Goal: Information Seeking & Learning: Learn about a topic

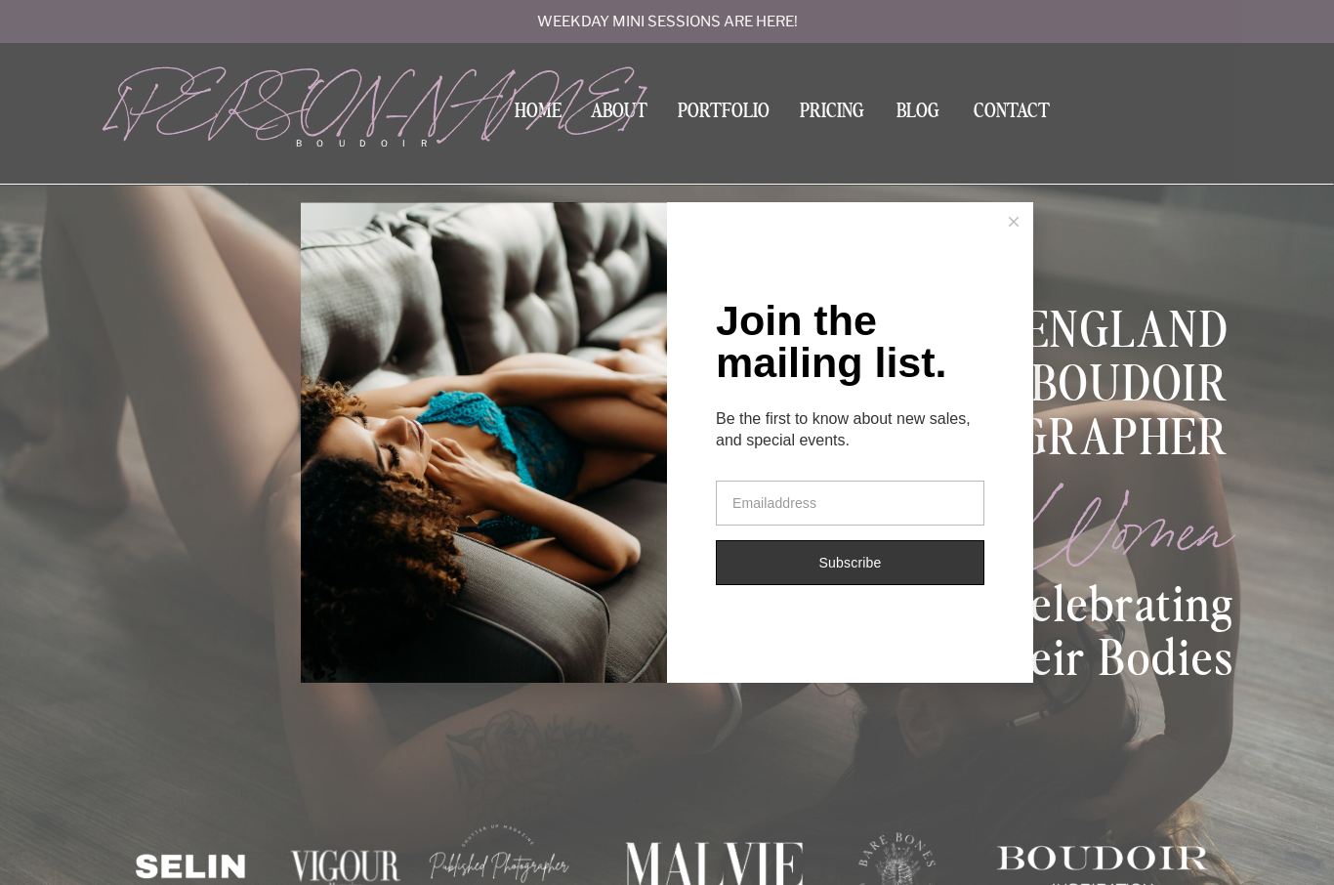
click at [1020, 228] on button at bounding box center [1013, 221] width 39 height 39
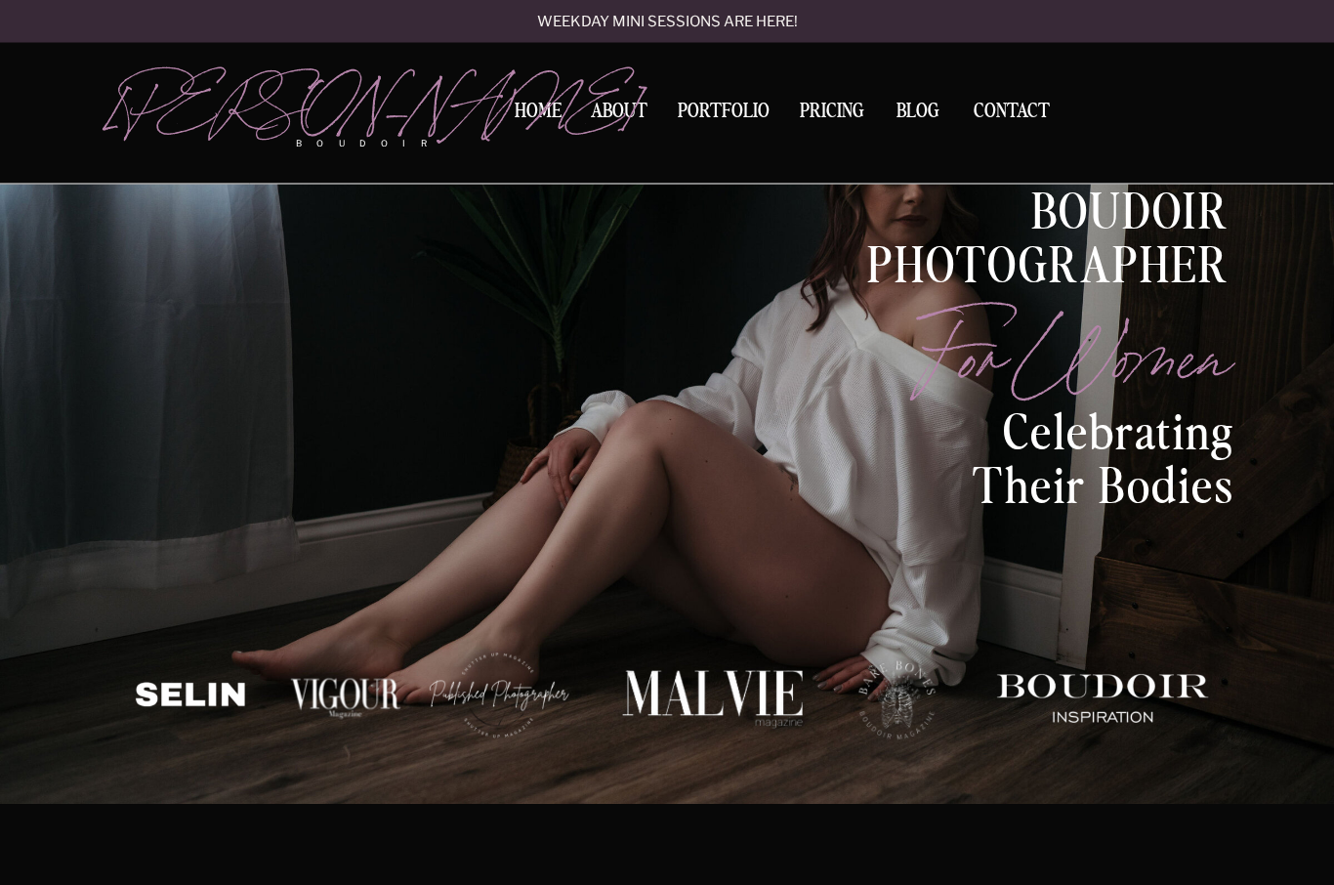
scroll to position [172, 0]
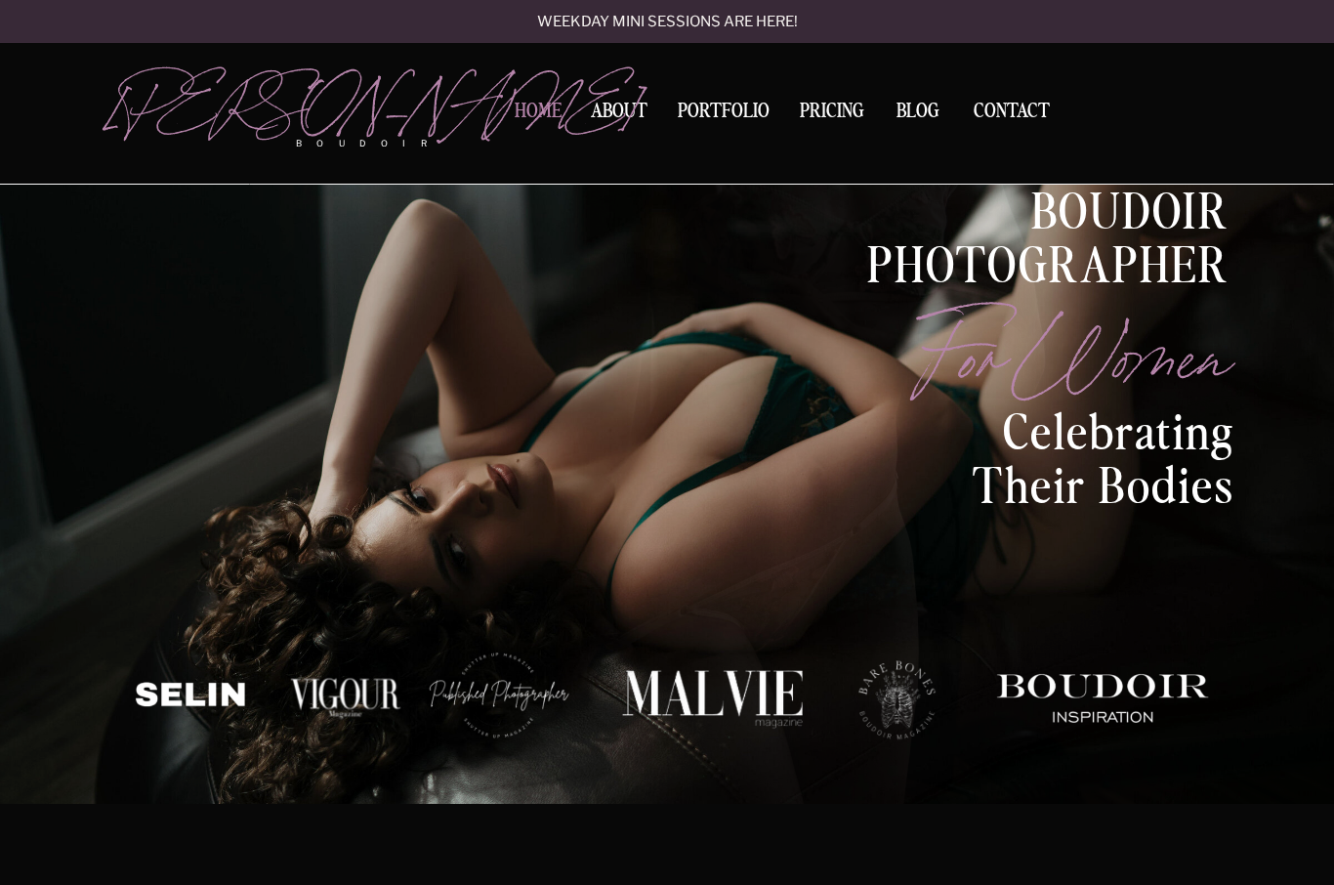
click at [534, 116] on nav "Home" at bounding box center [538, 112] width 62 height 21
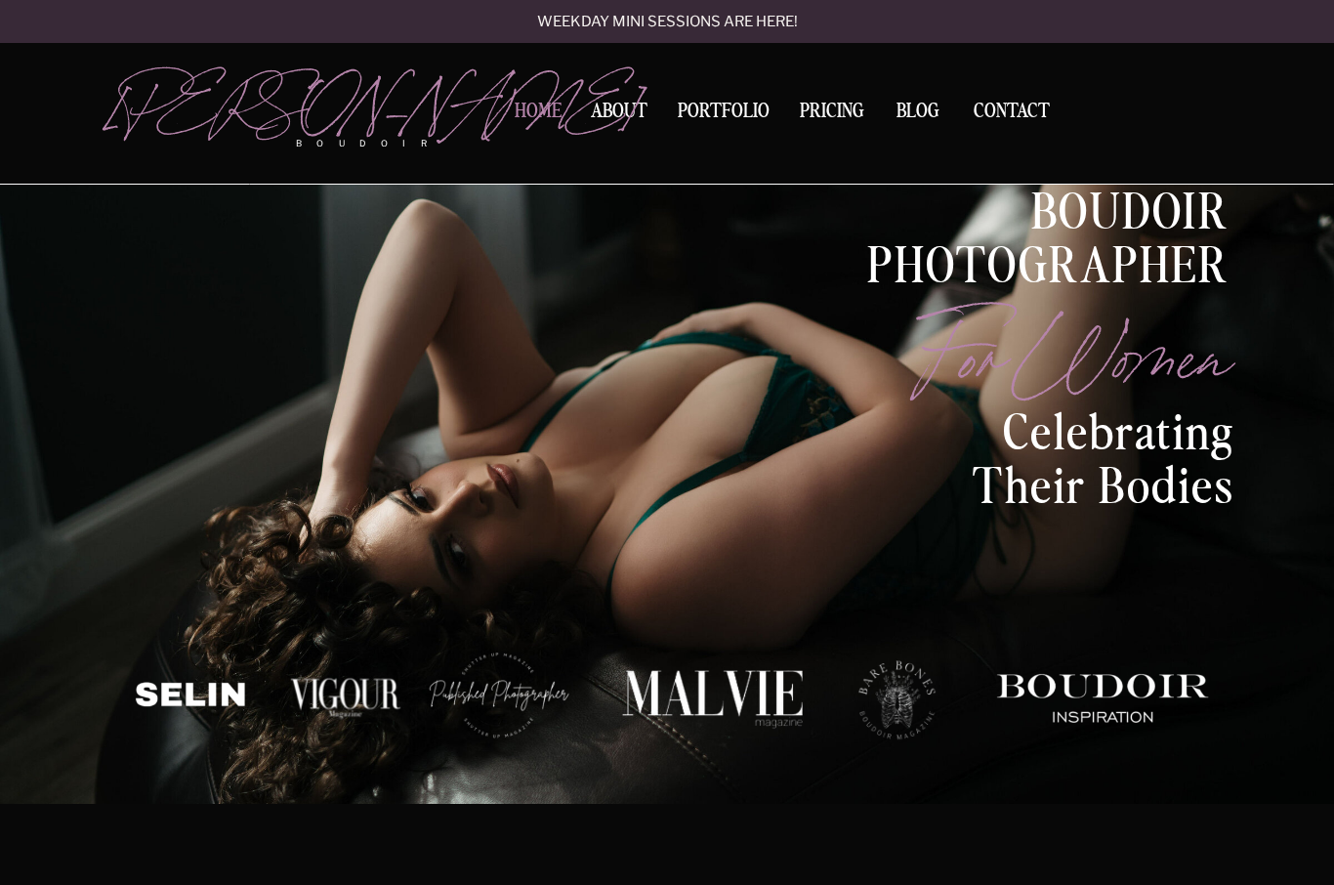
scroll to position [239, 0]
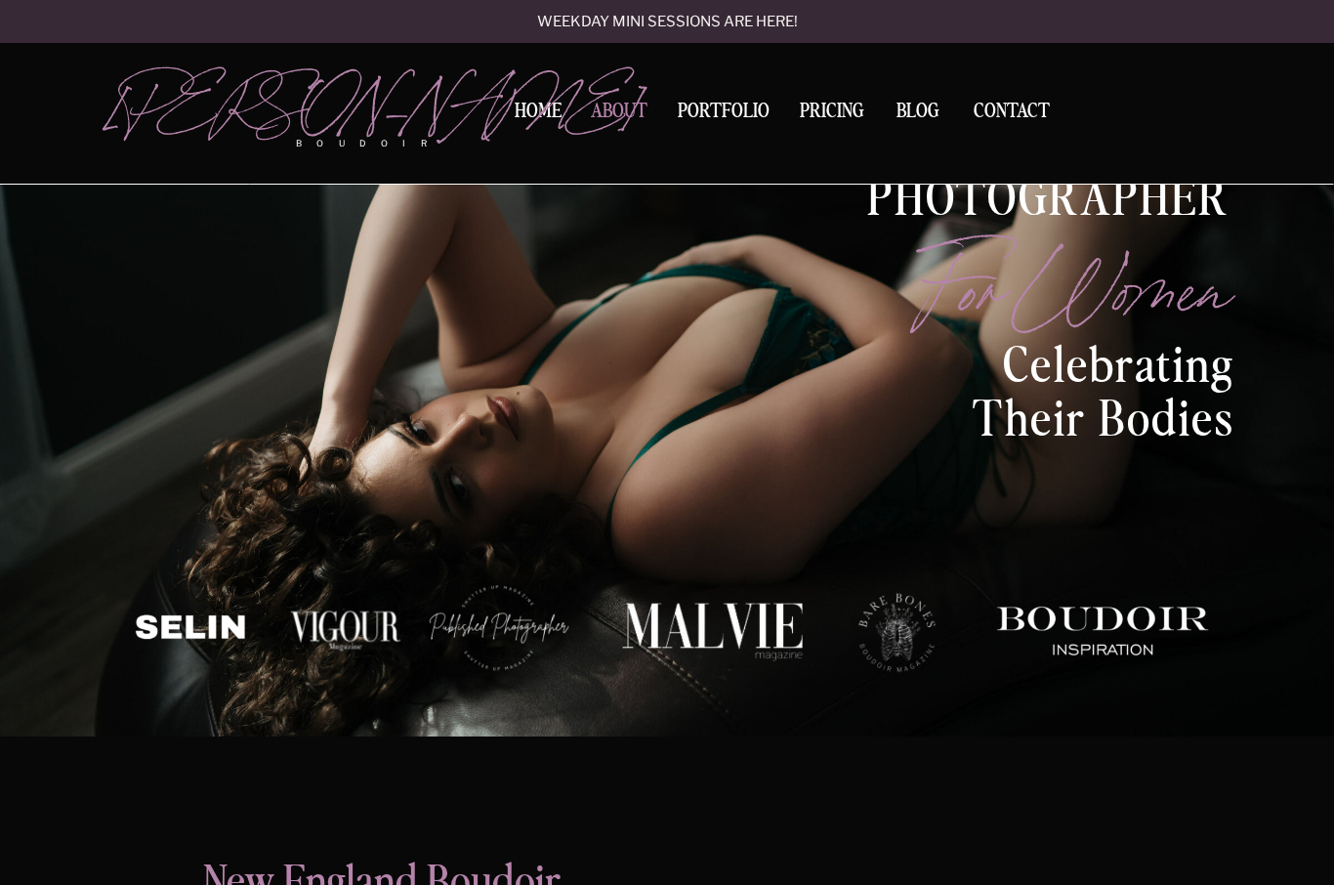
click at [631, 118] on nav "About" at bounding box center [619, 115] width 66 height 26
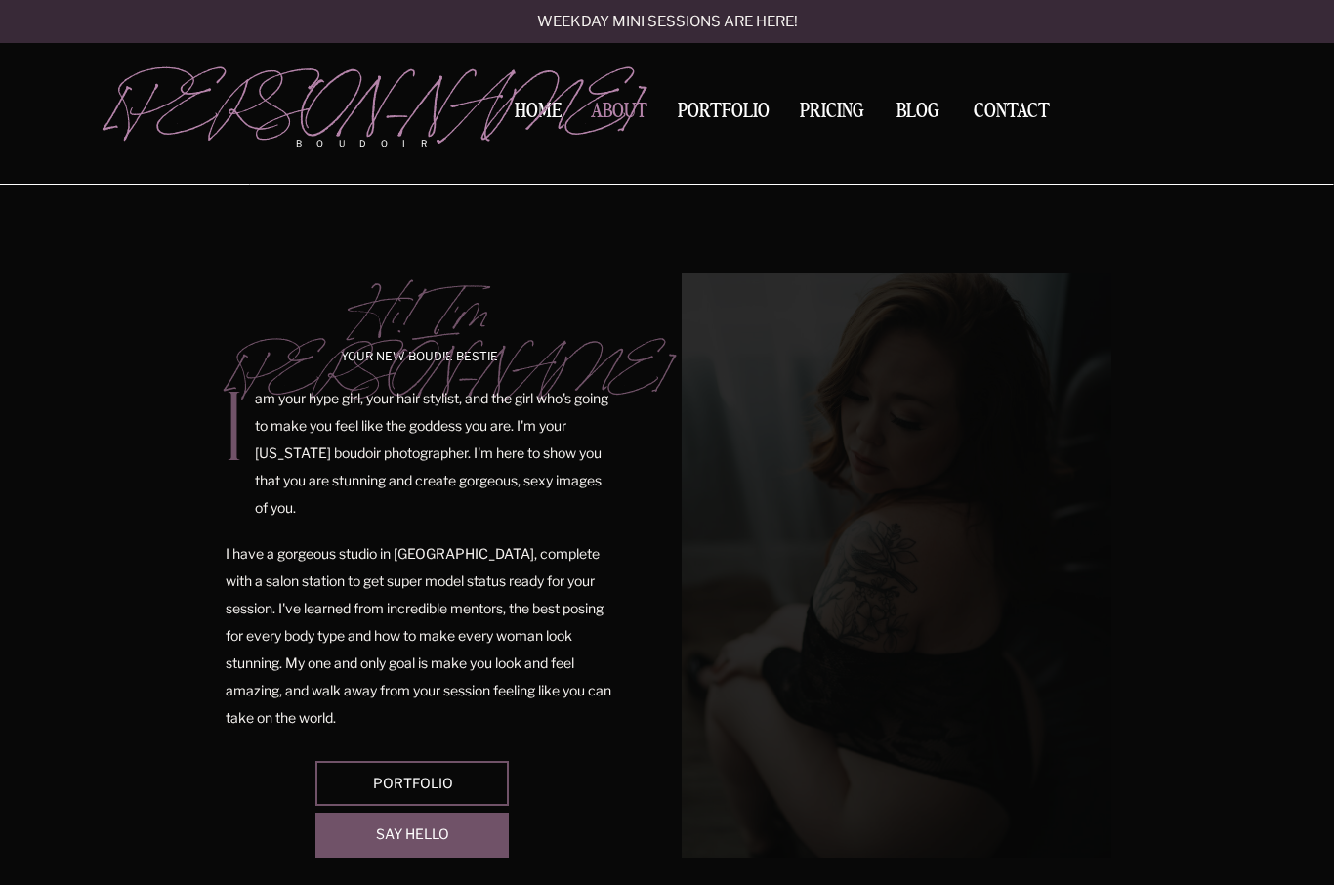
click at [607, 115] on nav "About" at bounding box center [619, 115] width 66 height 26
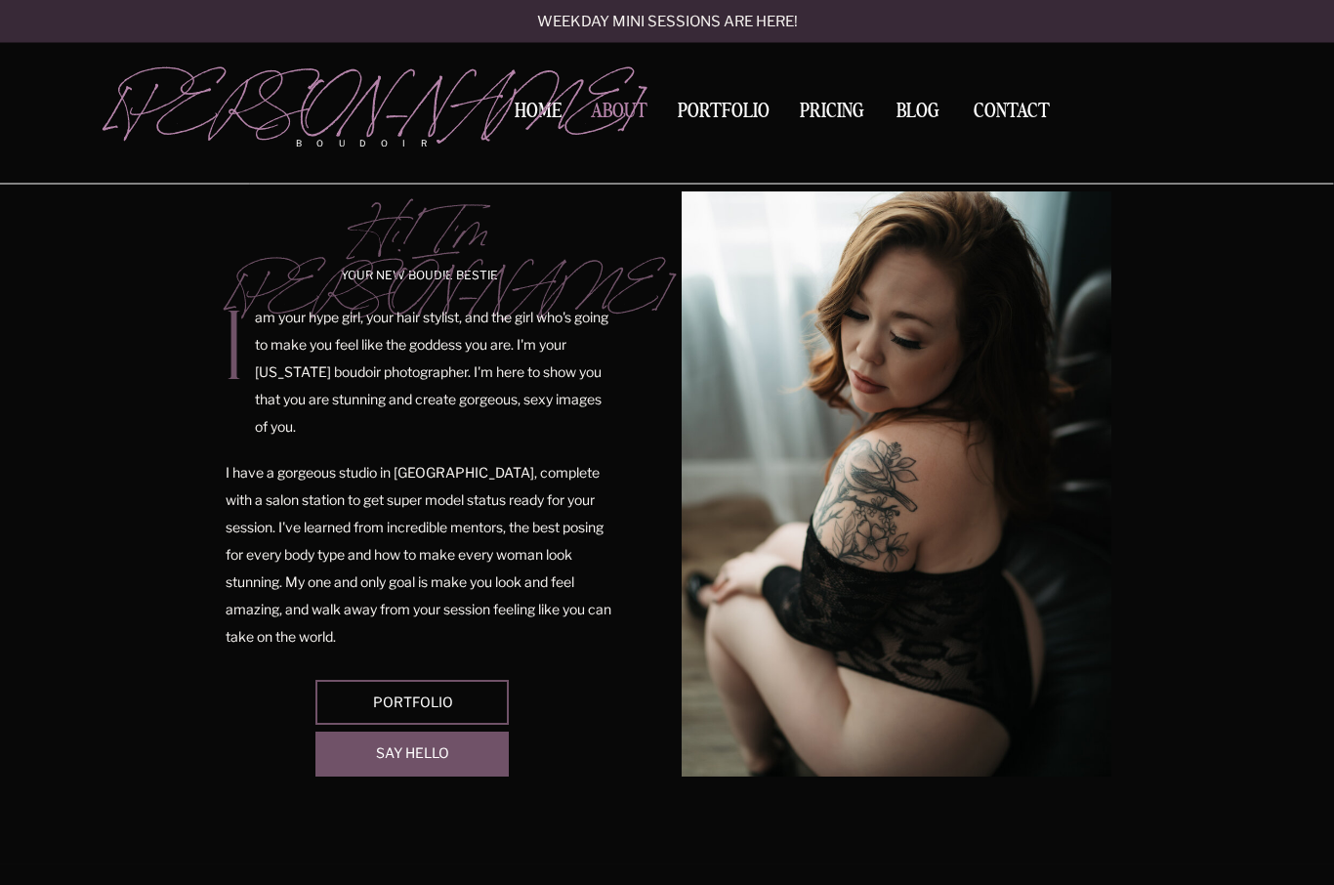
scroll to position [81, 0]
click at [727, 106] on nav "Portfolio" at bounding box center [723, 115] width 105 height 26
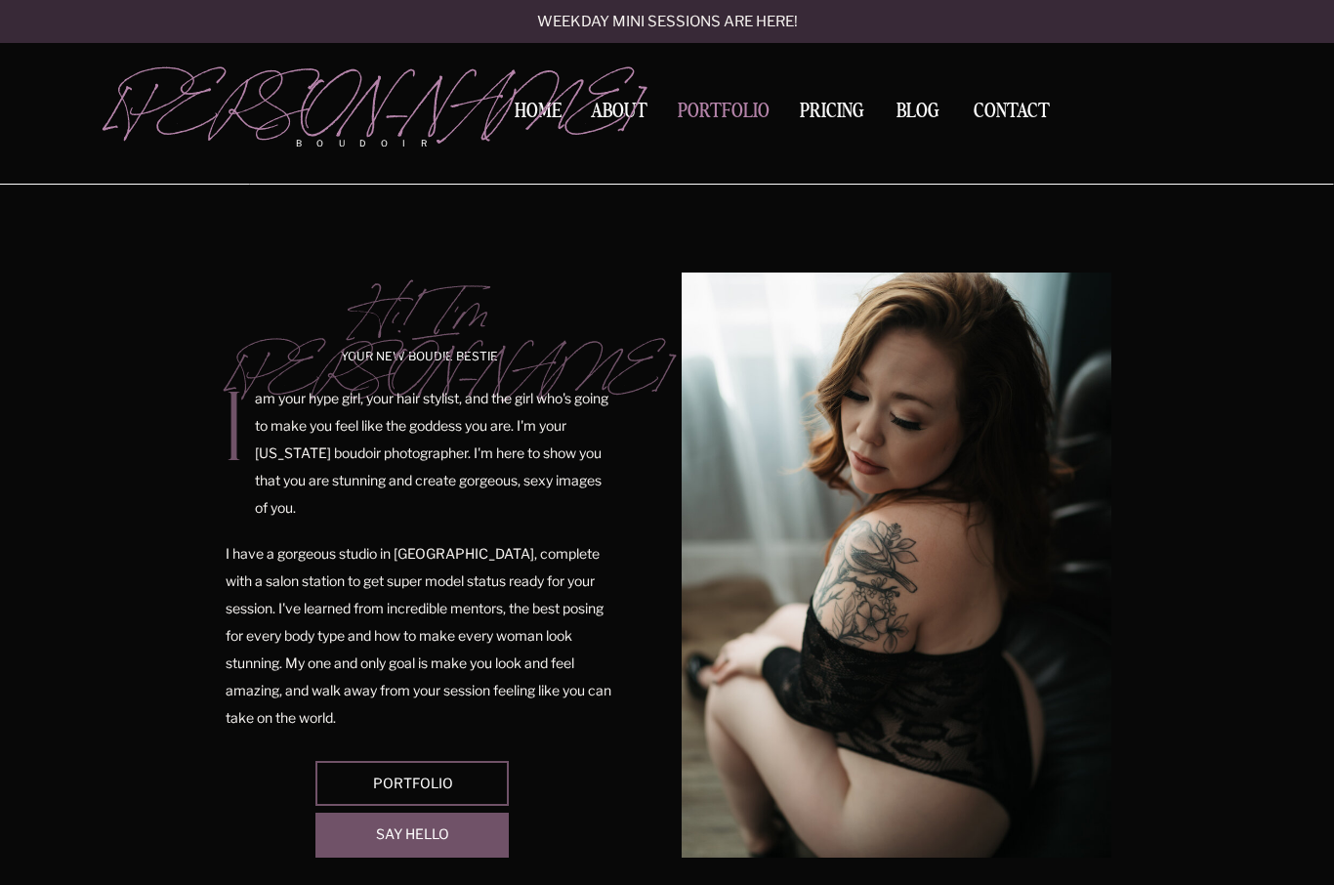
scroll to position [149, 0]
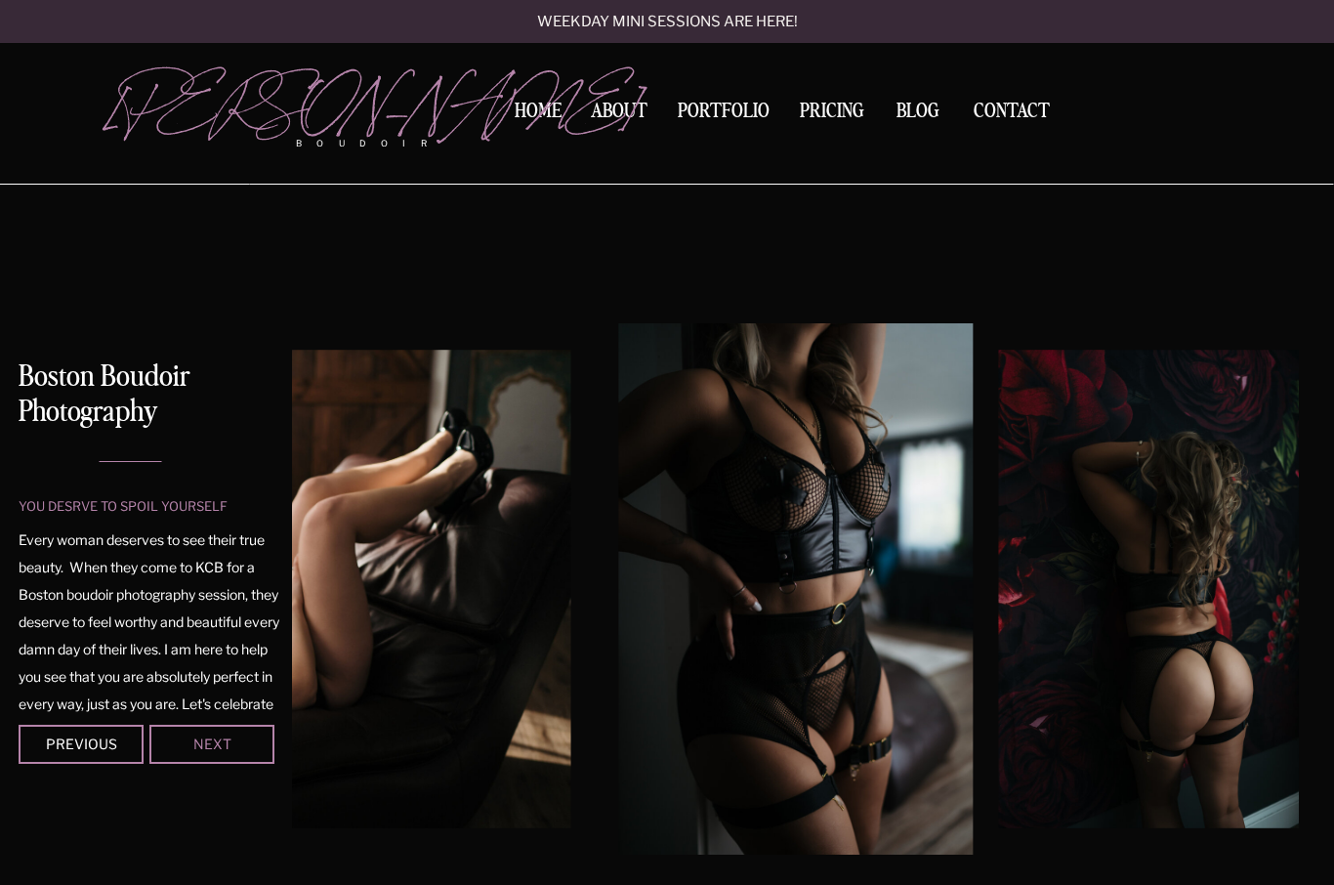
click at [215, 747] on div "Next" at bounding box center [211, 743] width 117 height 12
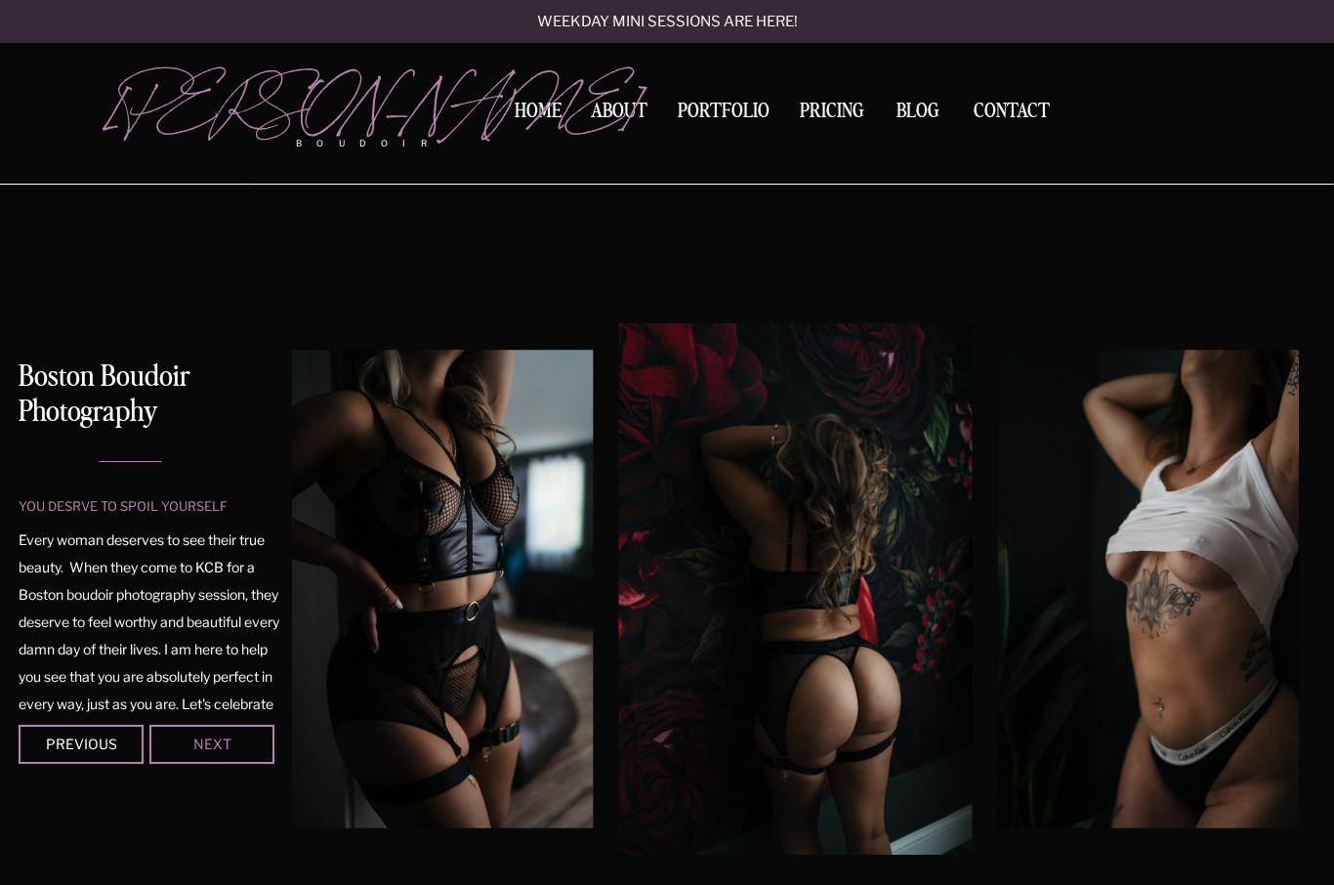
click at [211, 749] on div "Next" at bounding box center [211, 743] width 117 height 12
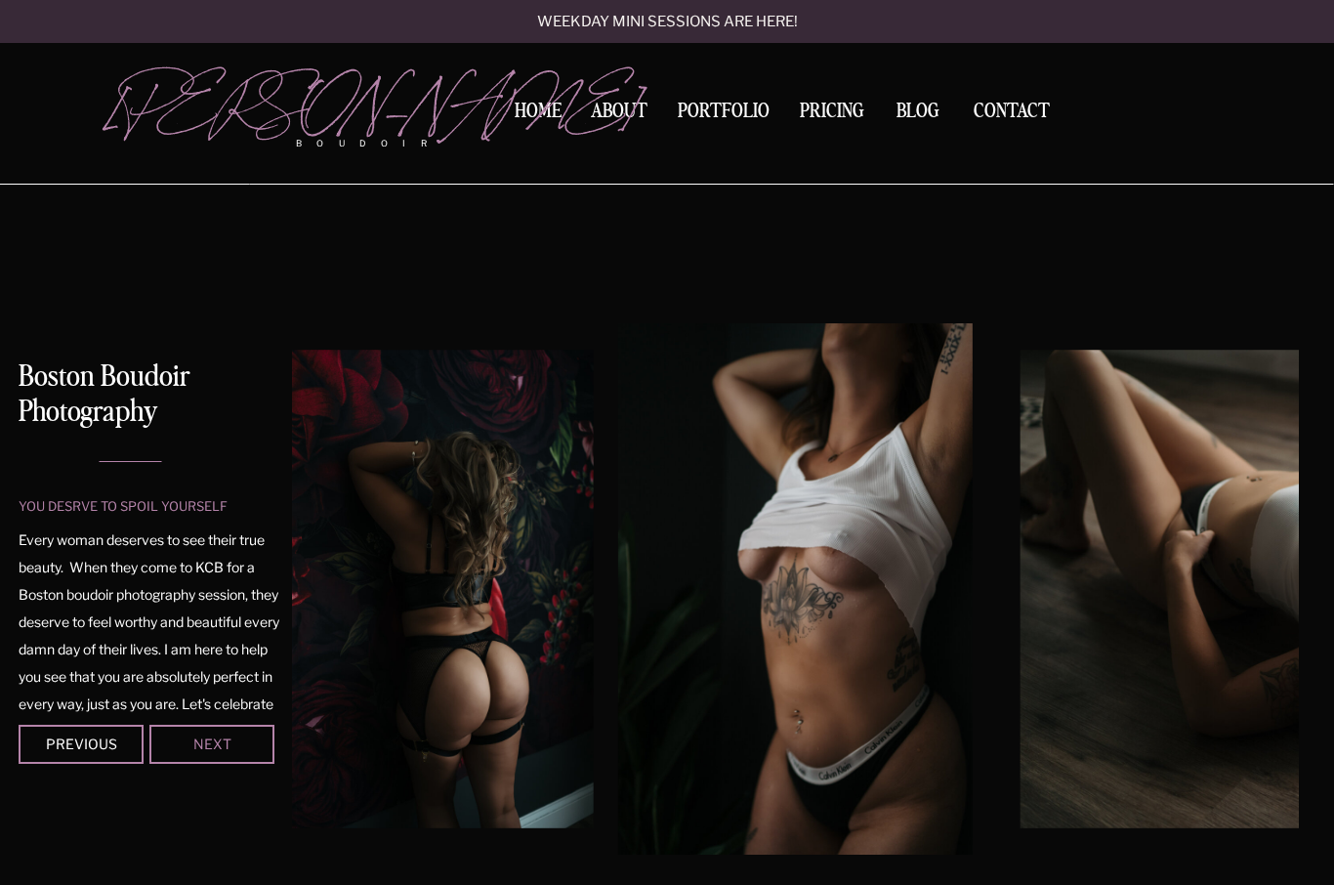
click at [208, 747] on div "Next" at bounding box center [211, 743] width 117 height 12
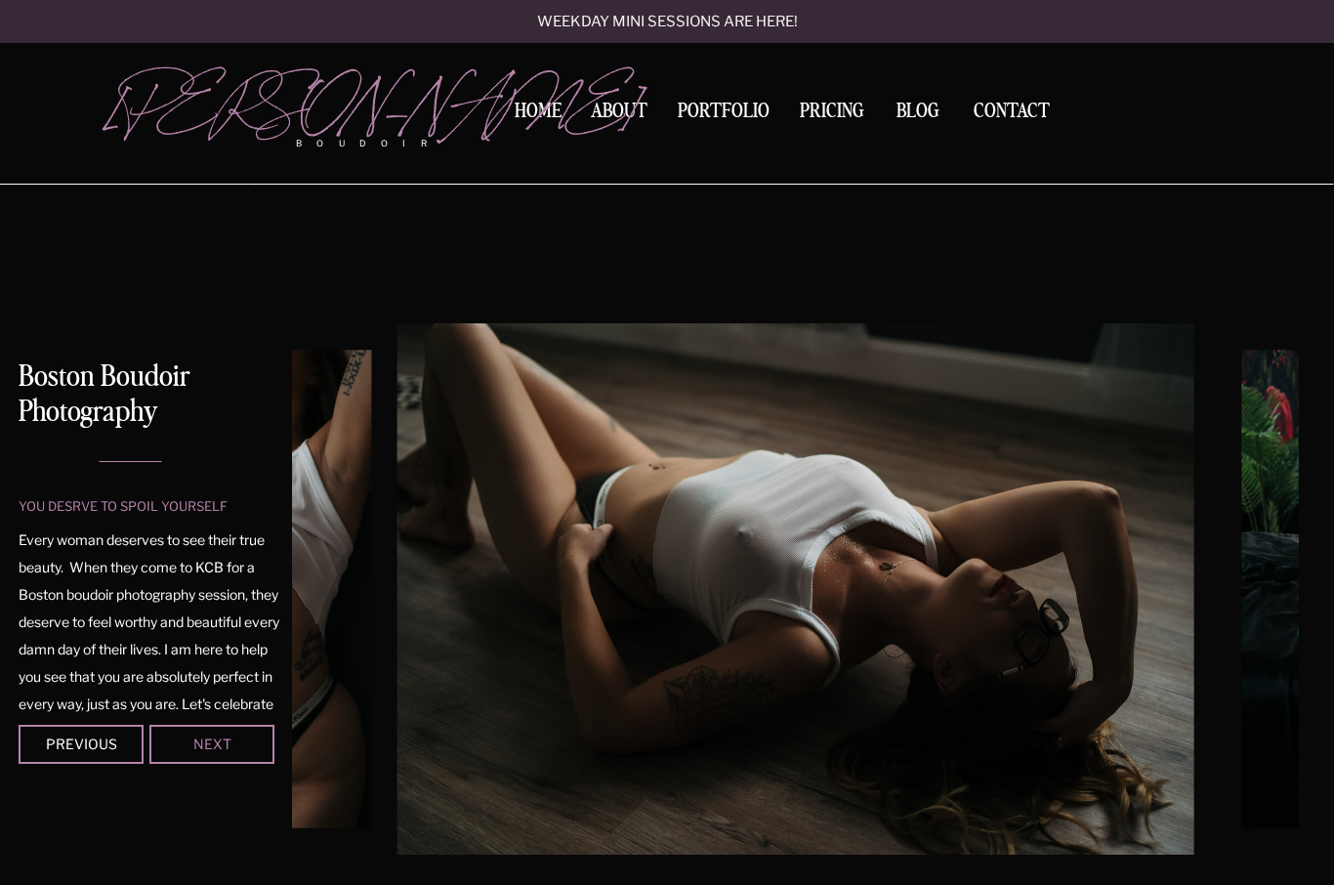
click at [207, 749] on div "Next" at bounding box center [211, 743] width 117 height 12
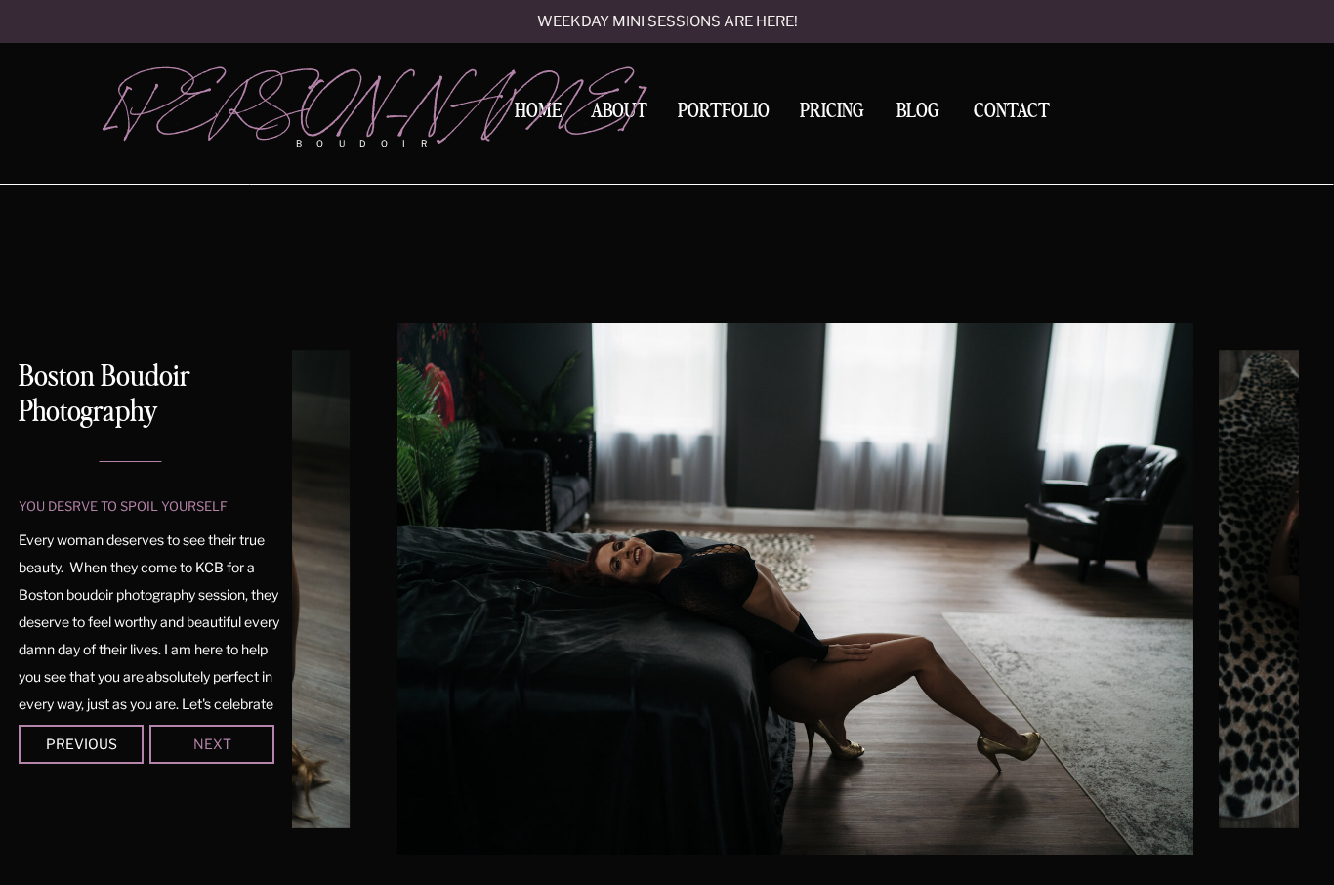
click at [204, 749] on div "Next" at bounding box center [211, 743] width 117 height 12
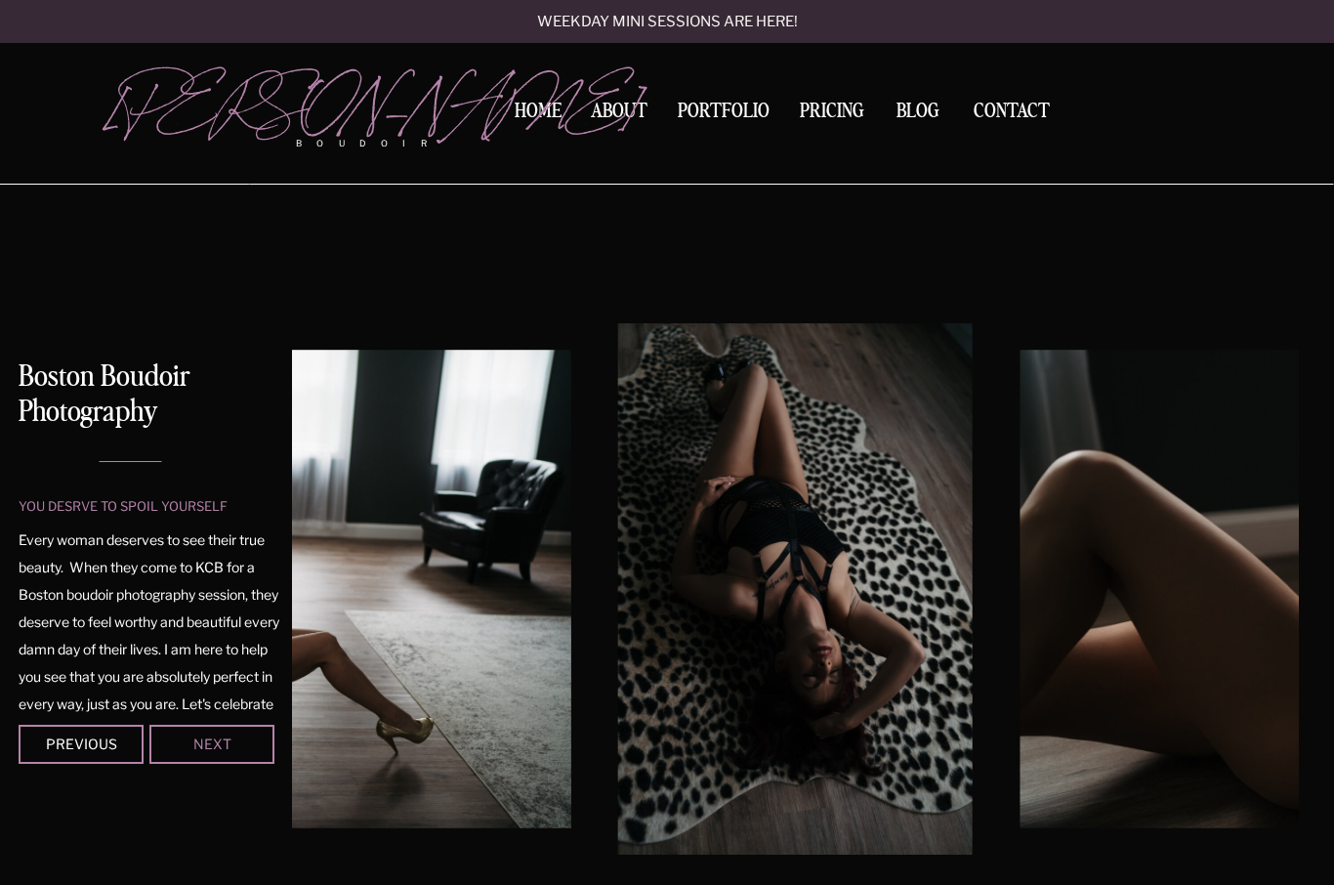
click at [205, 749] on div "Next" at bounding box center [211, 743] width 117 height 12
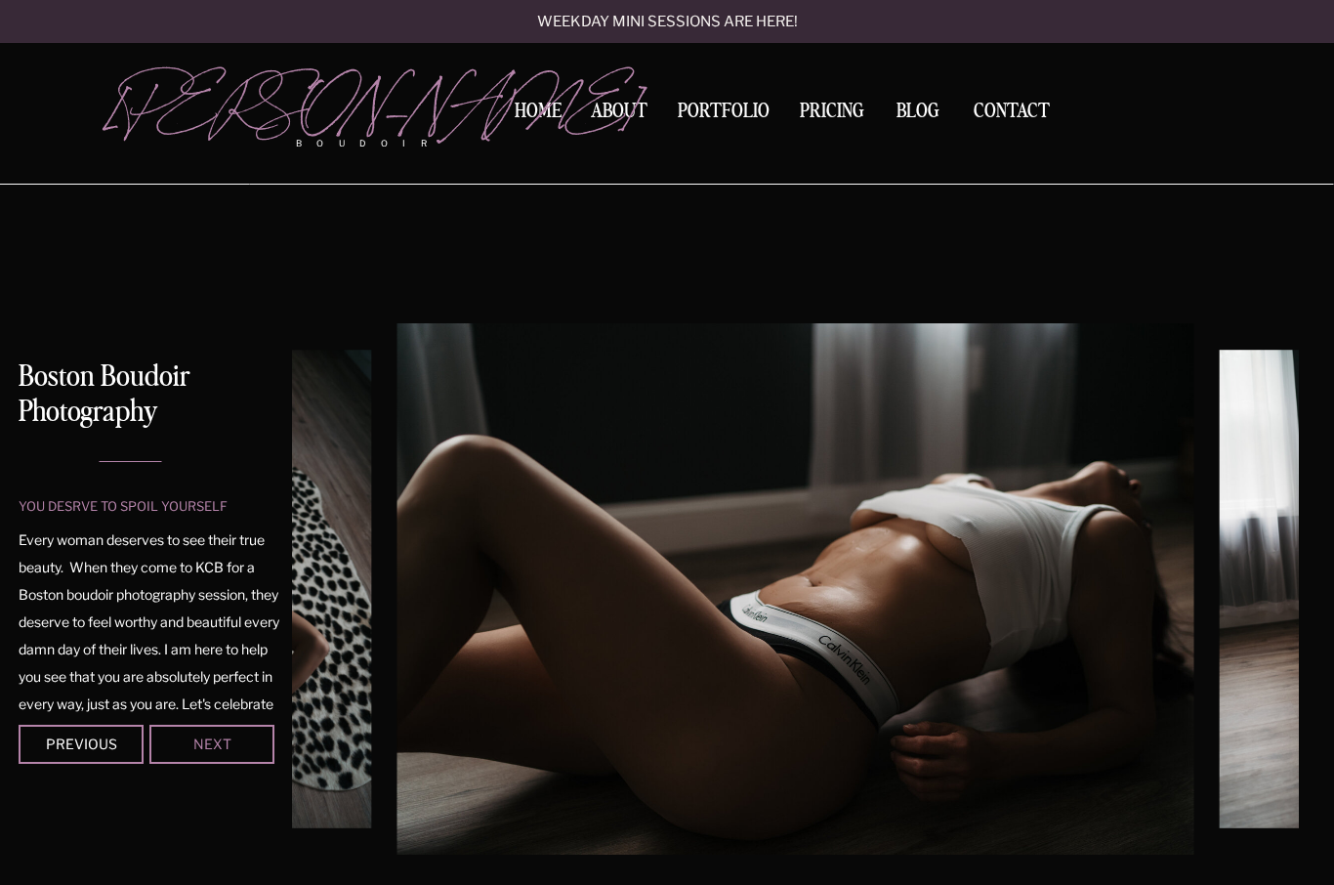
click at [205, 749] on div "Next" at bounding box center [211, 743] width 117 height 12
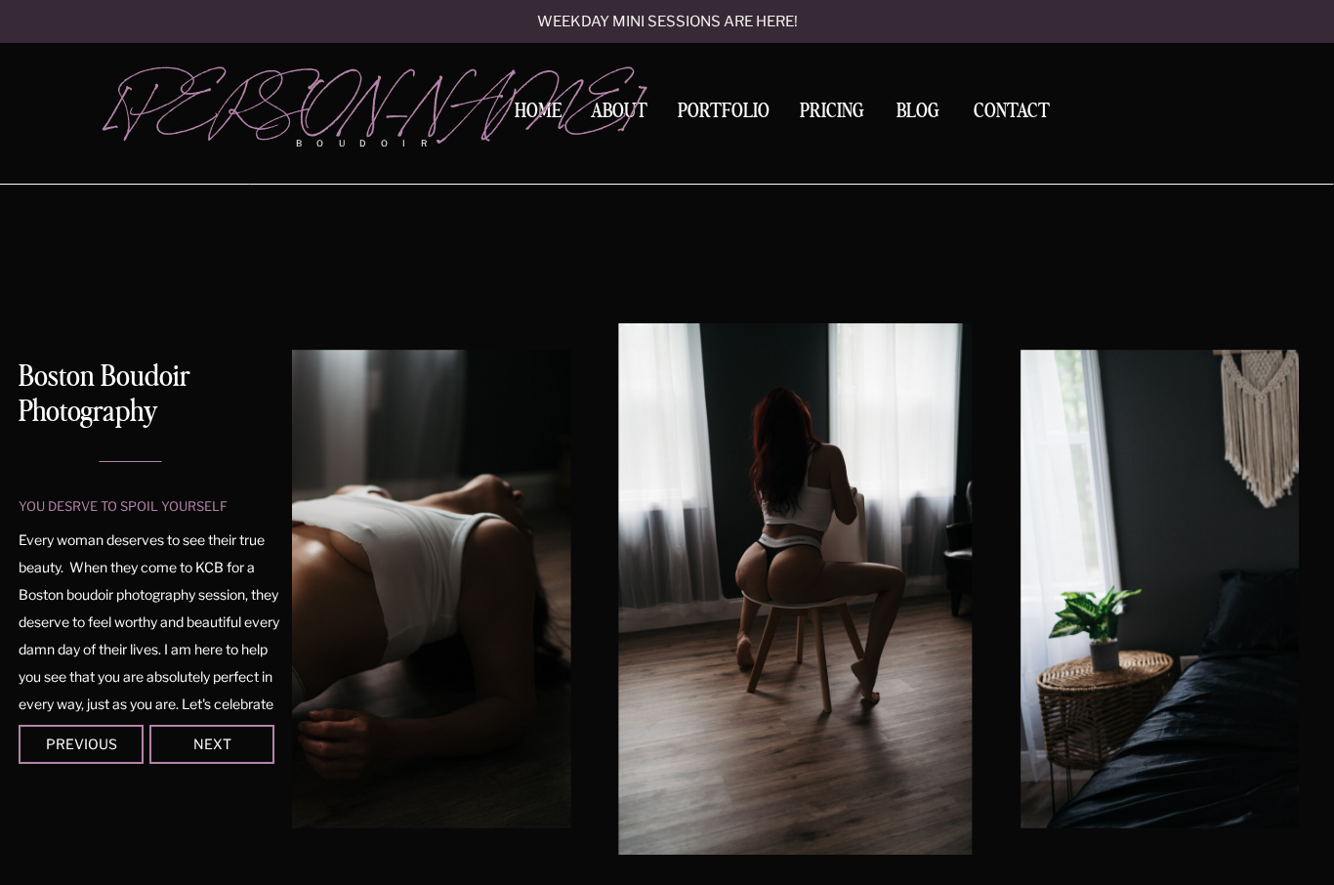
click at [204, 753] on div at bounding box center [211, 744] width 125 height 39
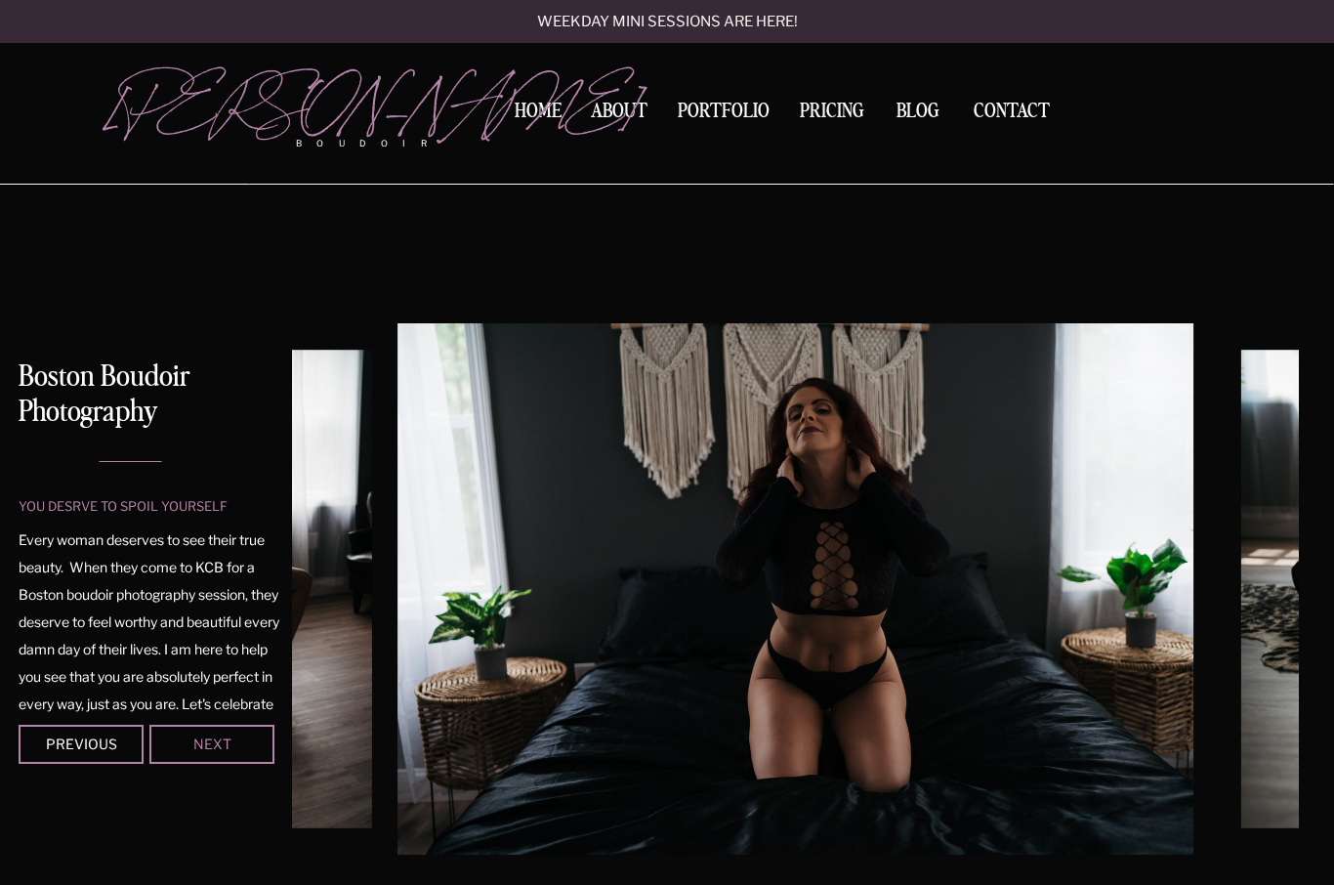
click at [203, 749] on div "Next" at bounding box center [211, 743] width 117 height 12
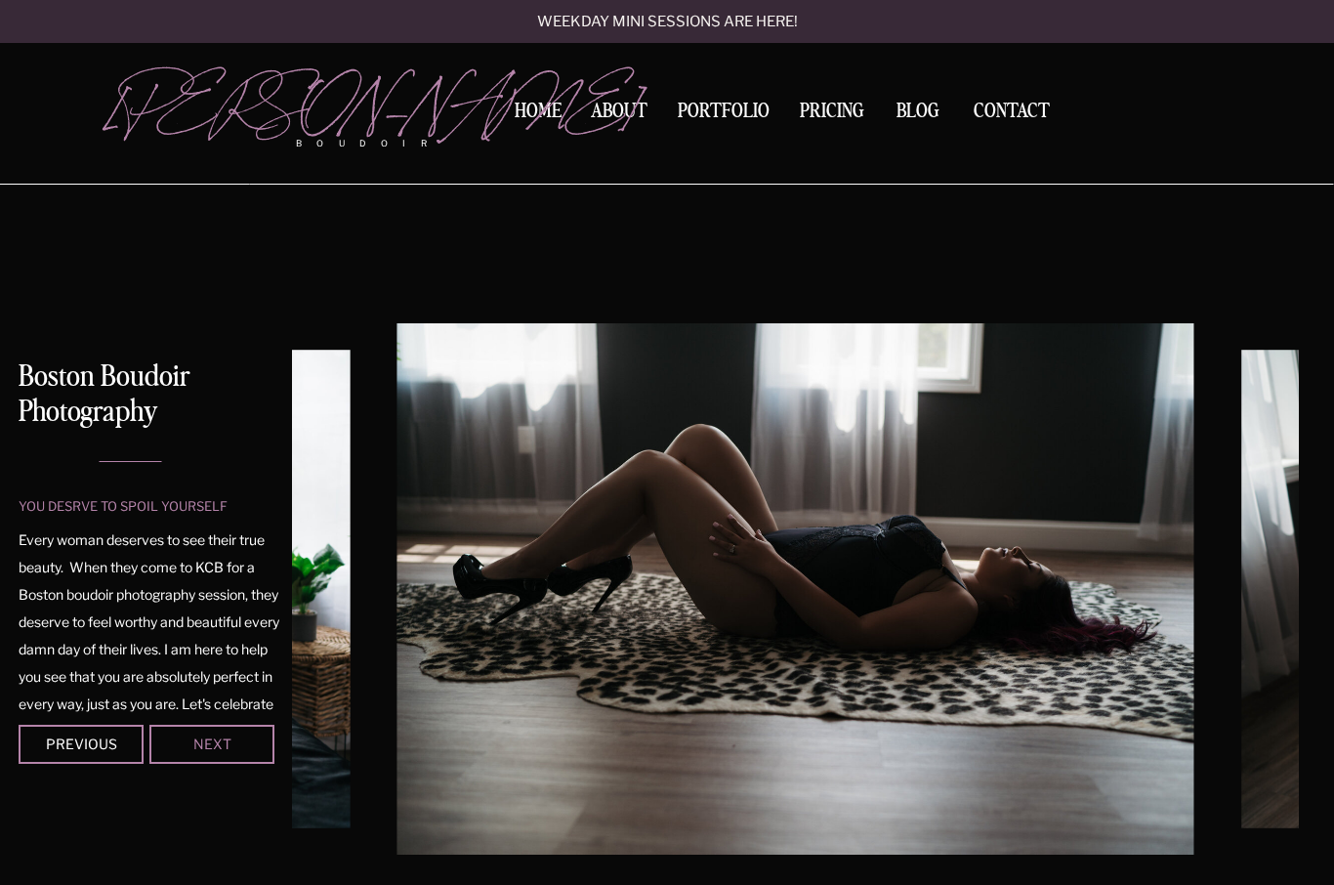
click at [202, 749] on div "Next" at bounding box center [211, 743] width 117 height 12
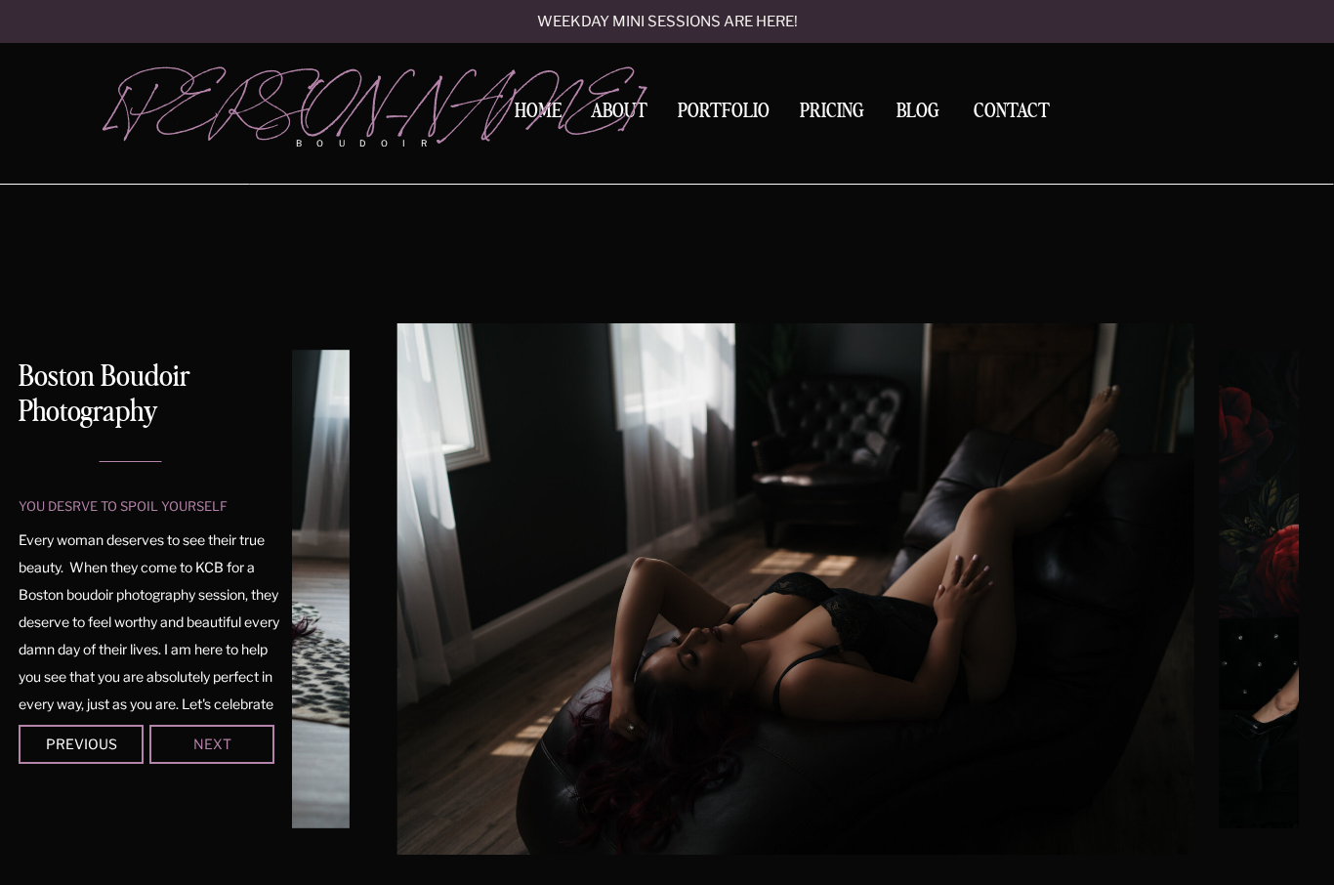
click at [199, 749] on div "Next" at bounding box center [211, 743] width 117 height 12
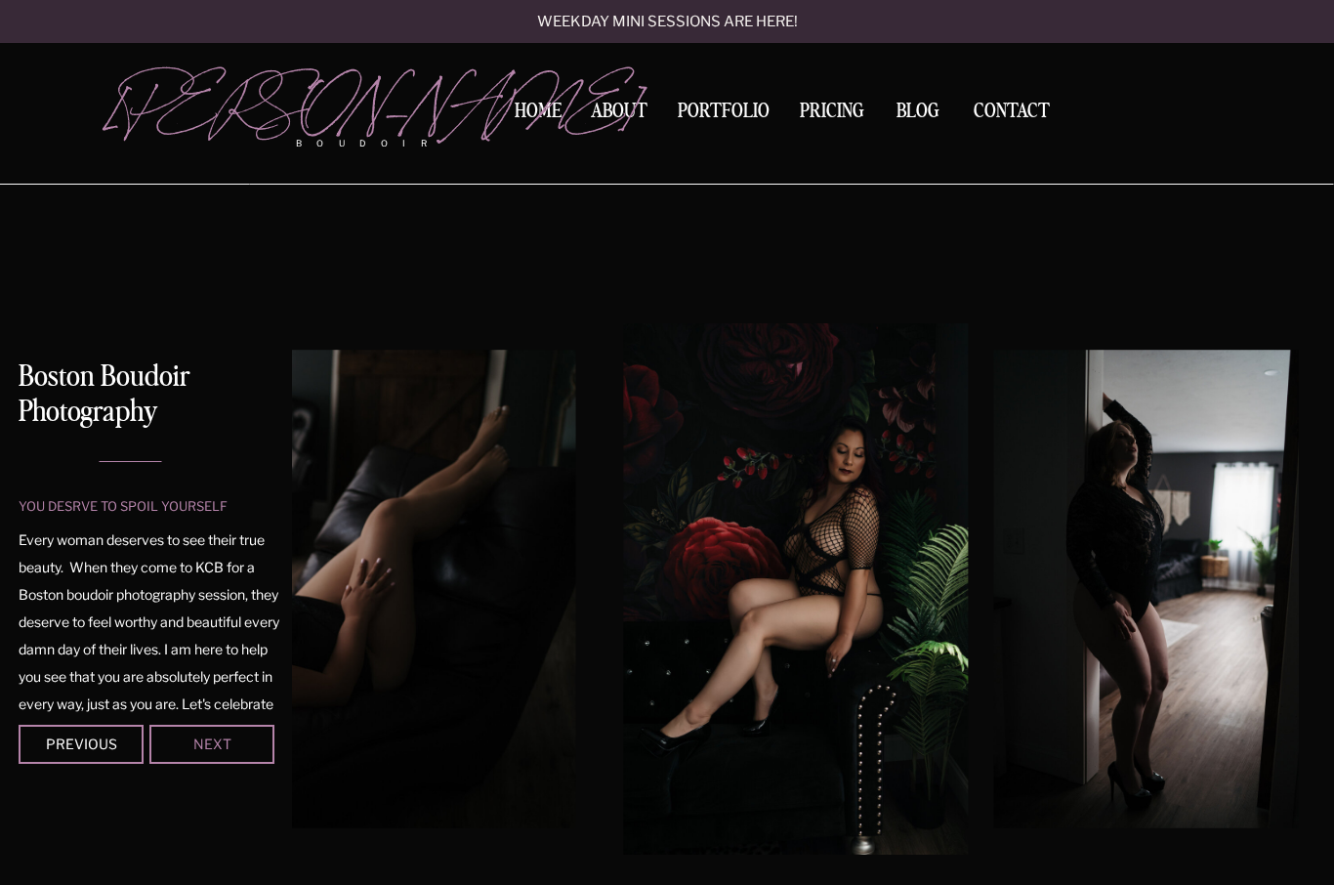
click at [200, 749] on div "Next" at bounding box center [211, 743] width 117 height 12
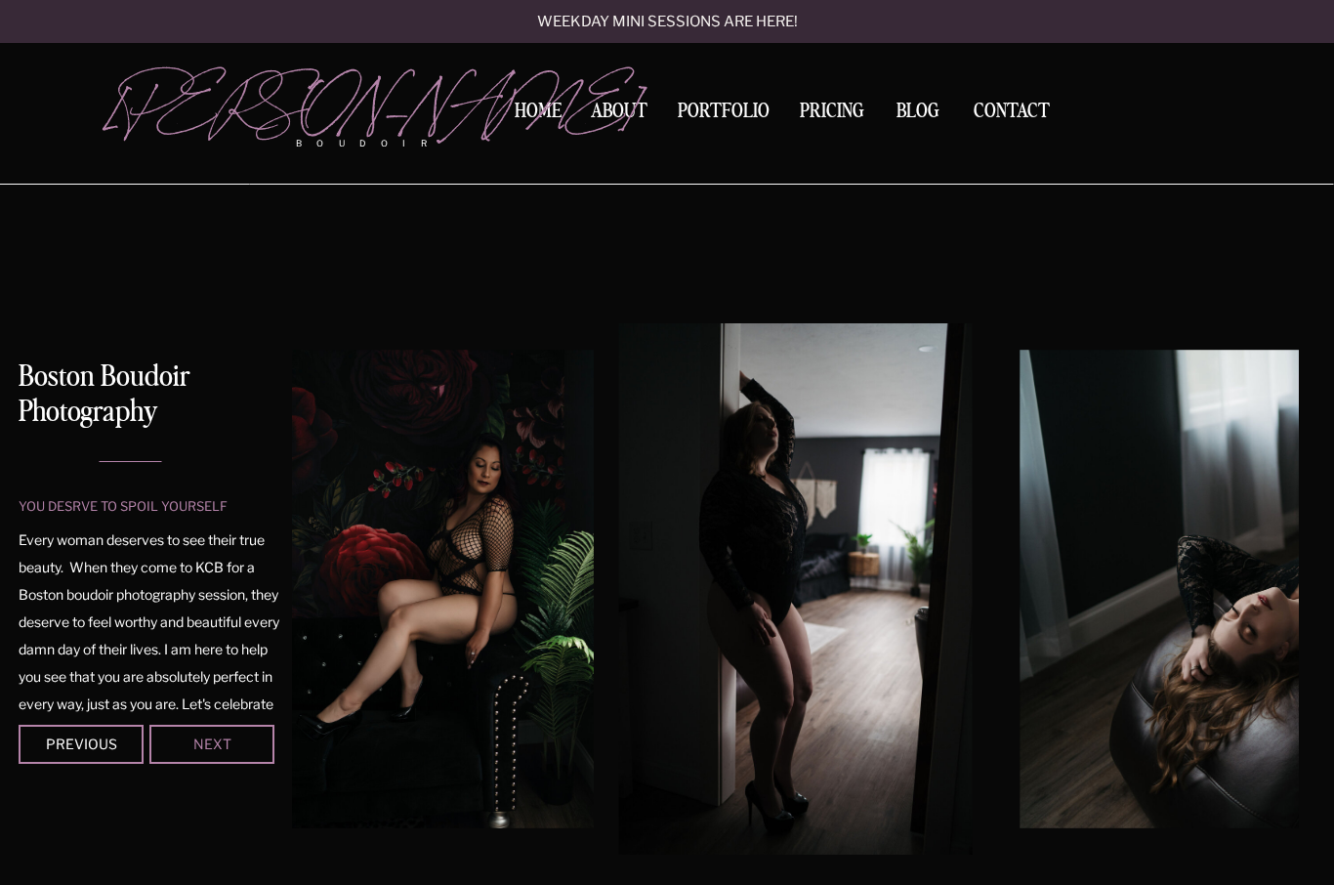
click at [198, 747] on div "Next" at bounding box center [211, 743] width 117 height 12
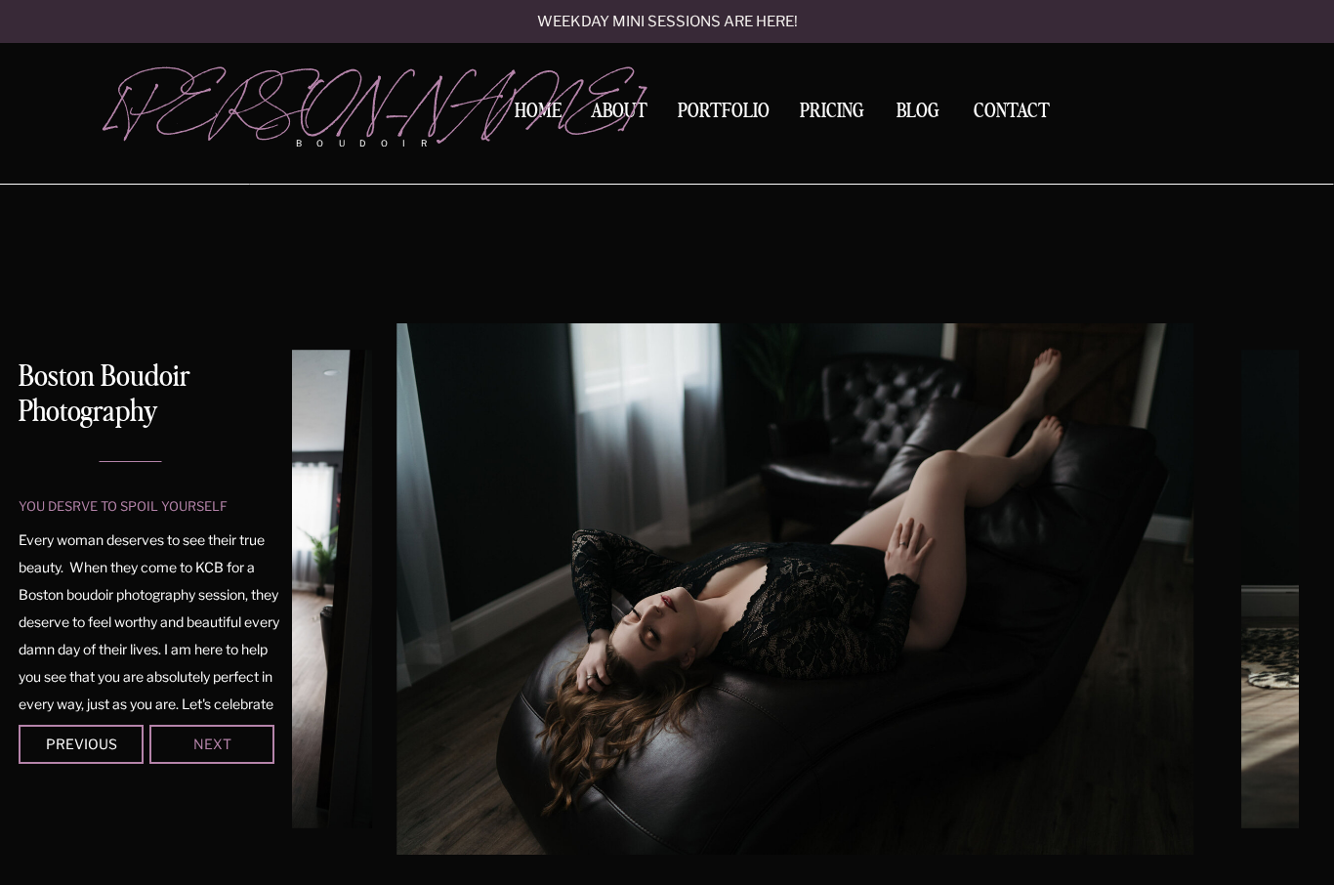
click at [198, 743] on div "Next" at bounding box center [211, 743] width 117 height 12
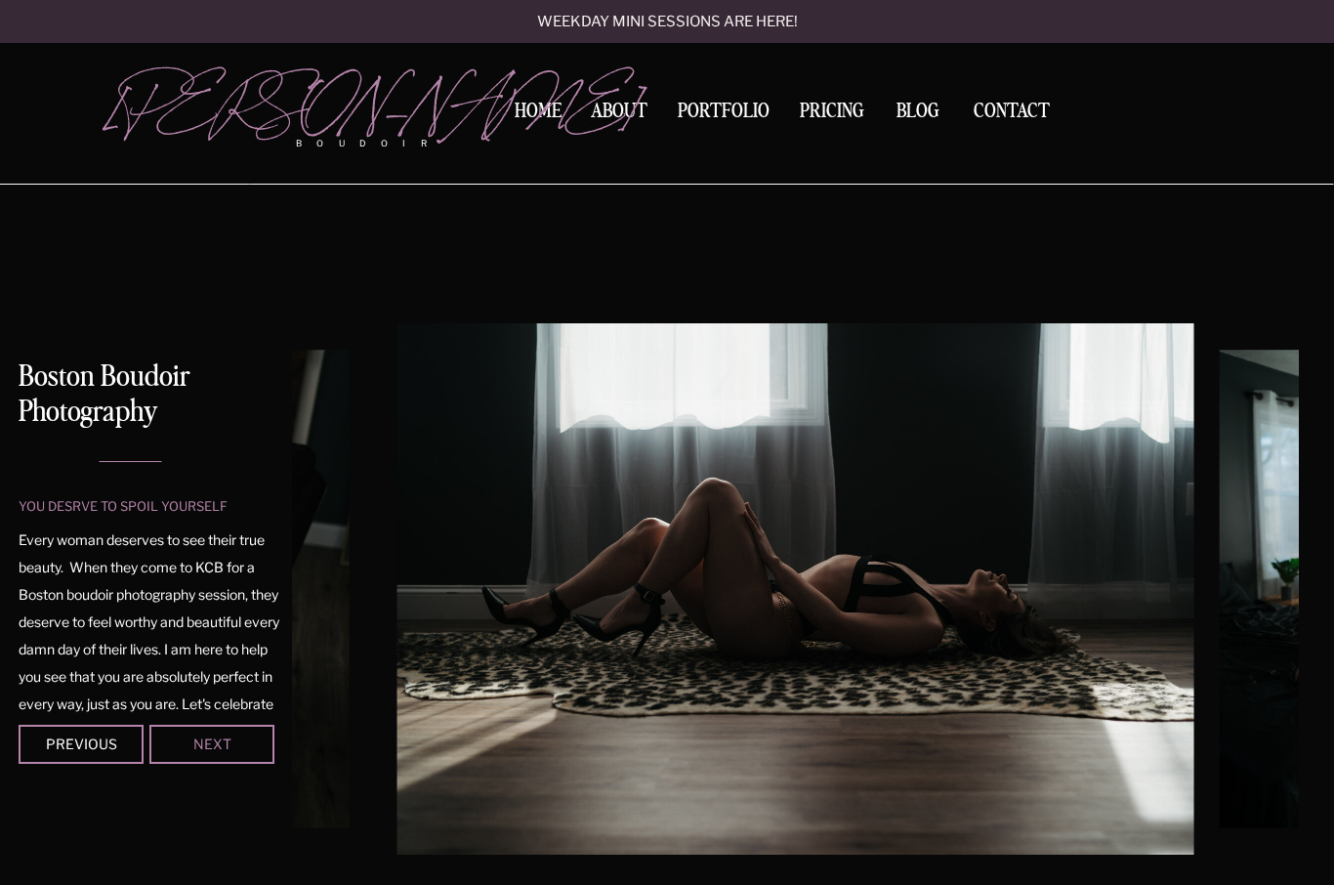
click at [198, 744] on div "Next" at bounding box center [211, 743] width 117 height 12
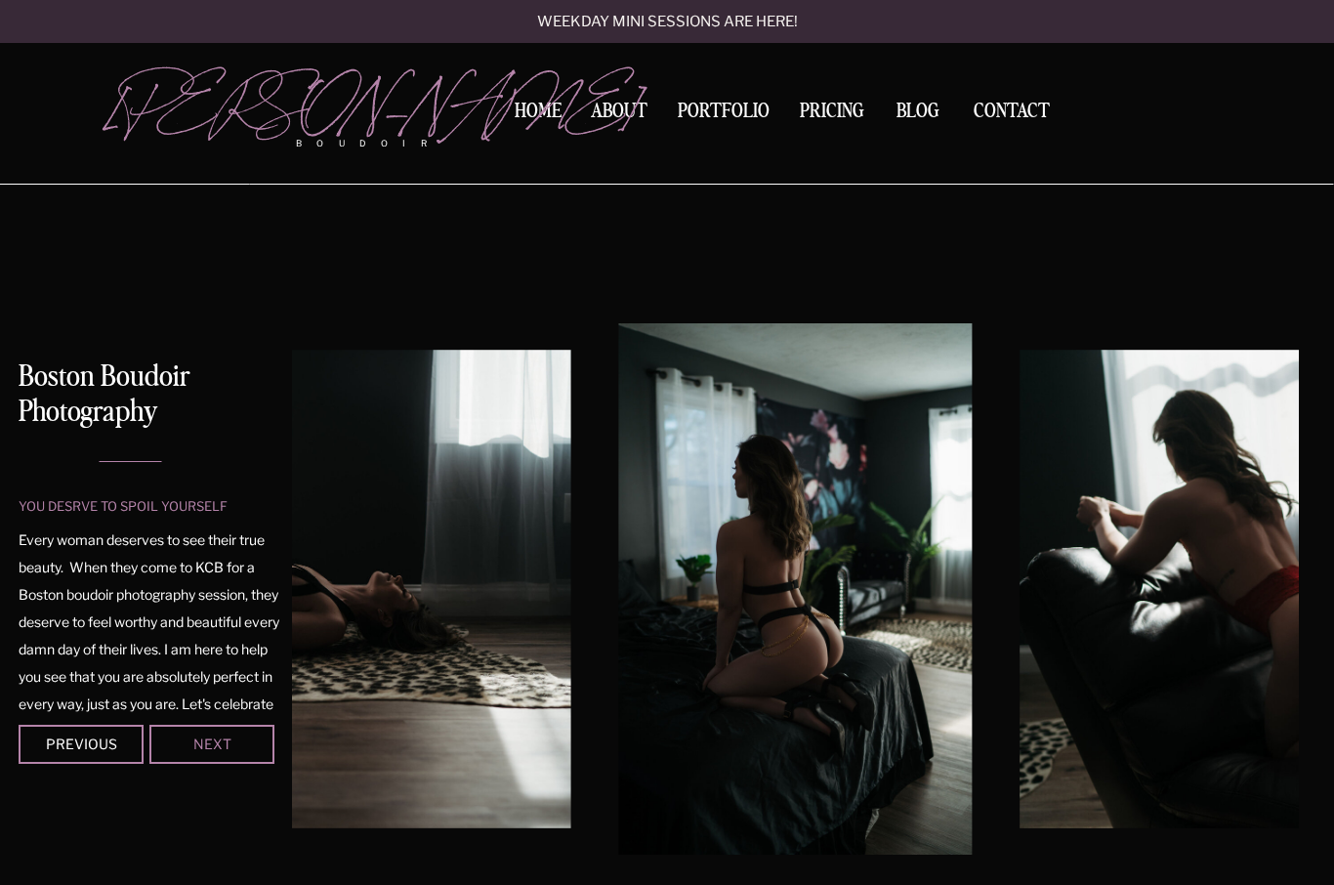
click at [198, 746] on div "Next" at bounding box center [211, 743] width 117 height 12
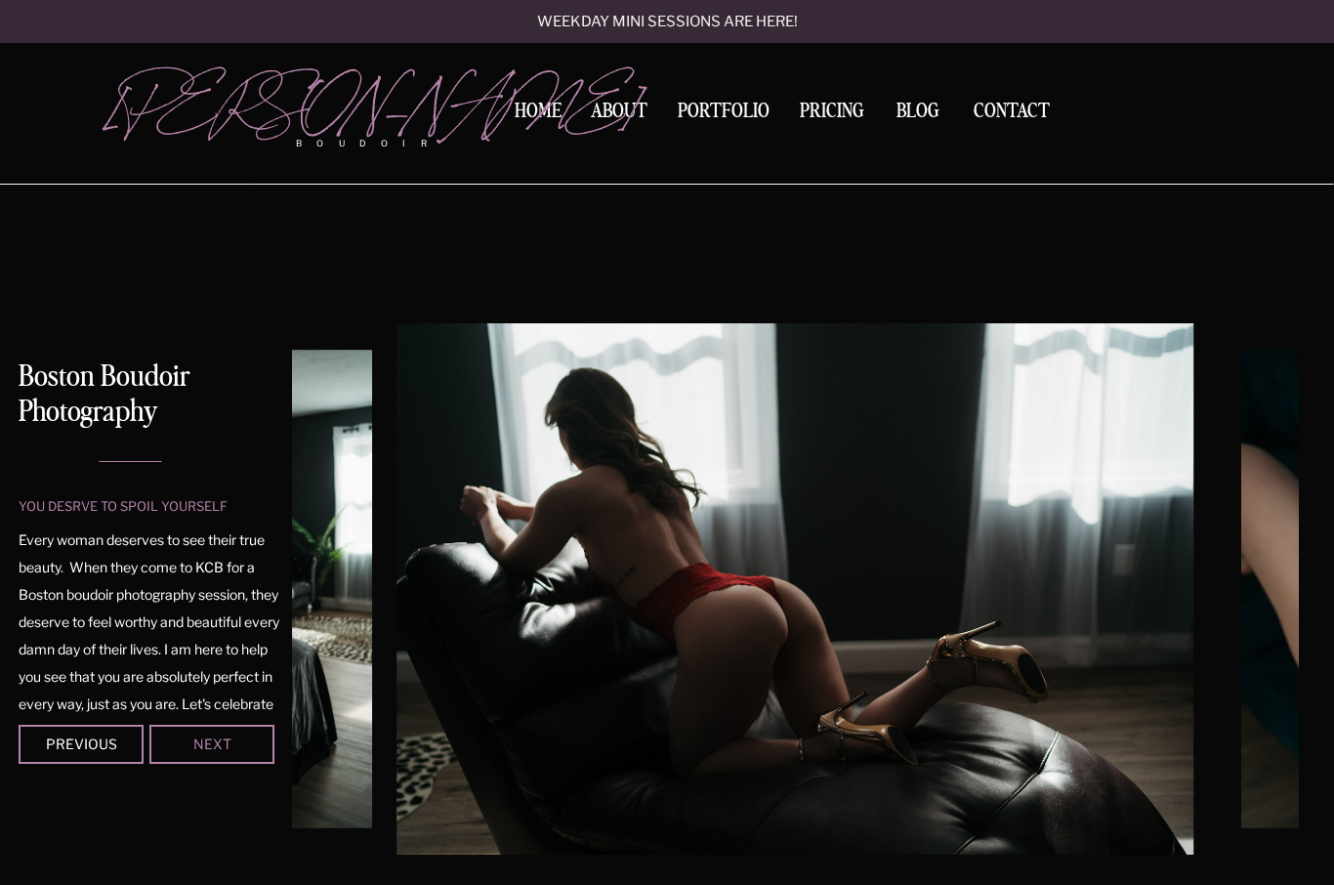
click at [198, 747] on div "Next" at bounding box center [211, 743] width 117 height 12
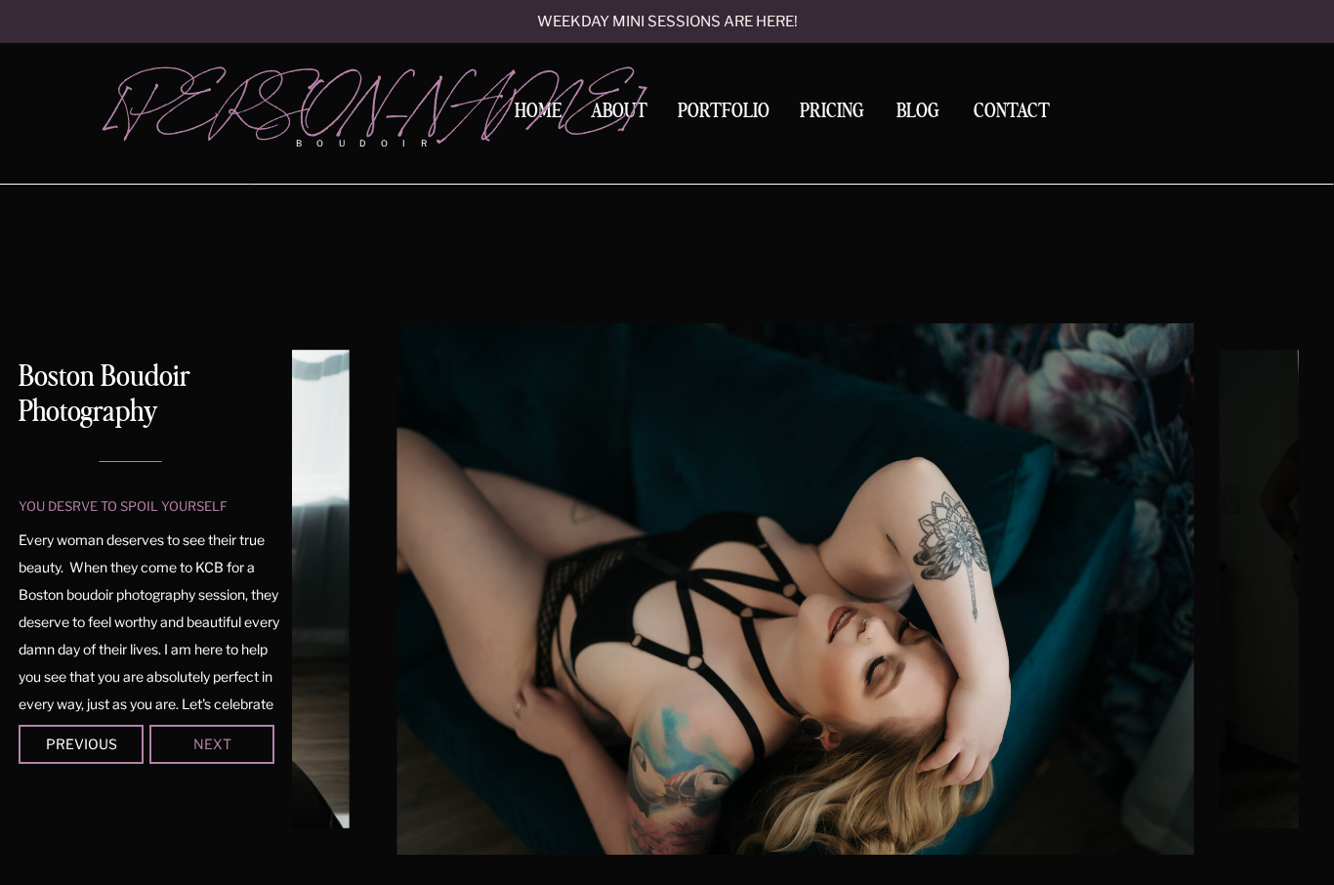
click at [197, 748] on div "Next" at bounding box center [211, 743] width 117 height 12
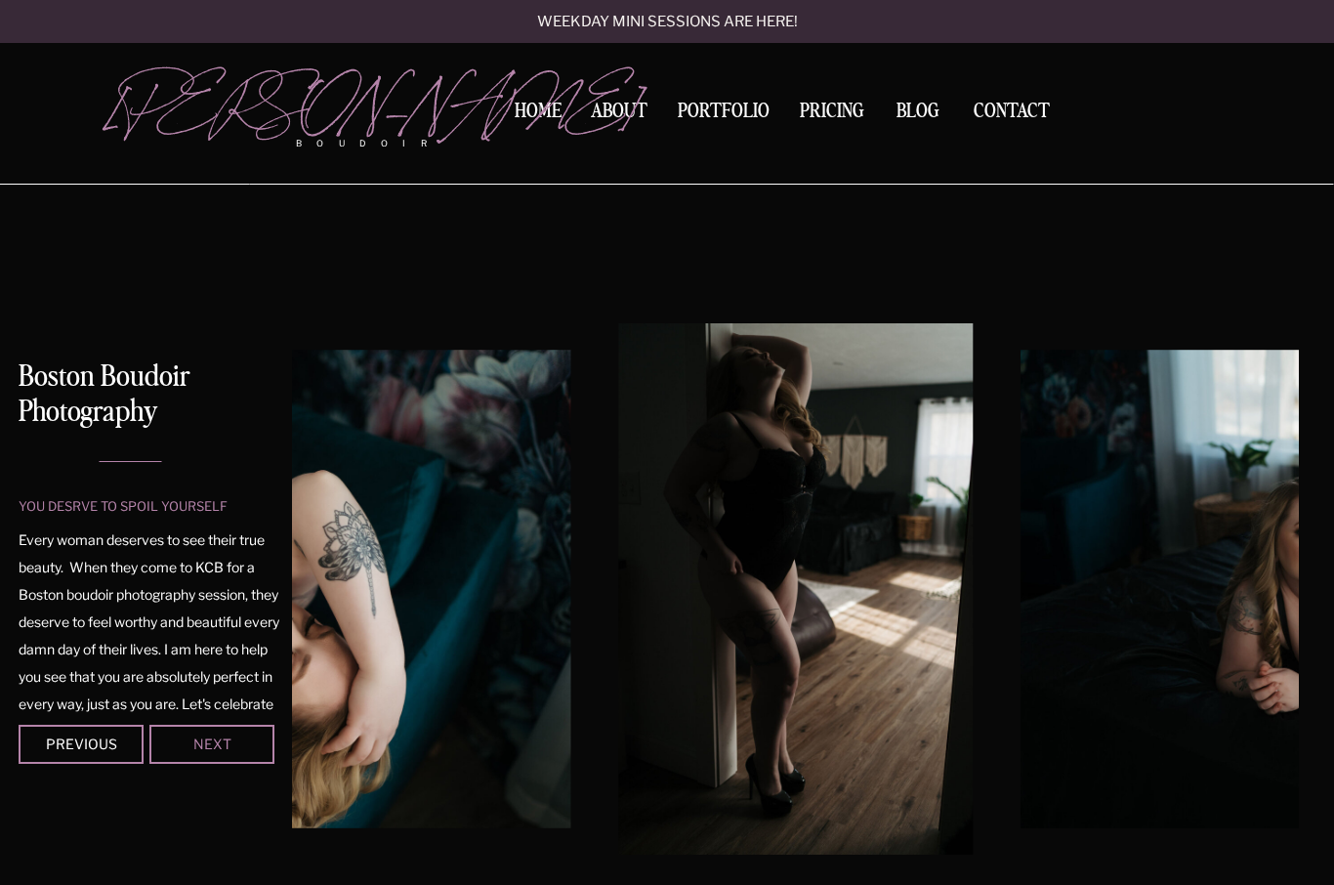
click at [197, 747] on div "Next" at bounding box center [211, 743] width 117 height 12
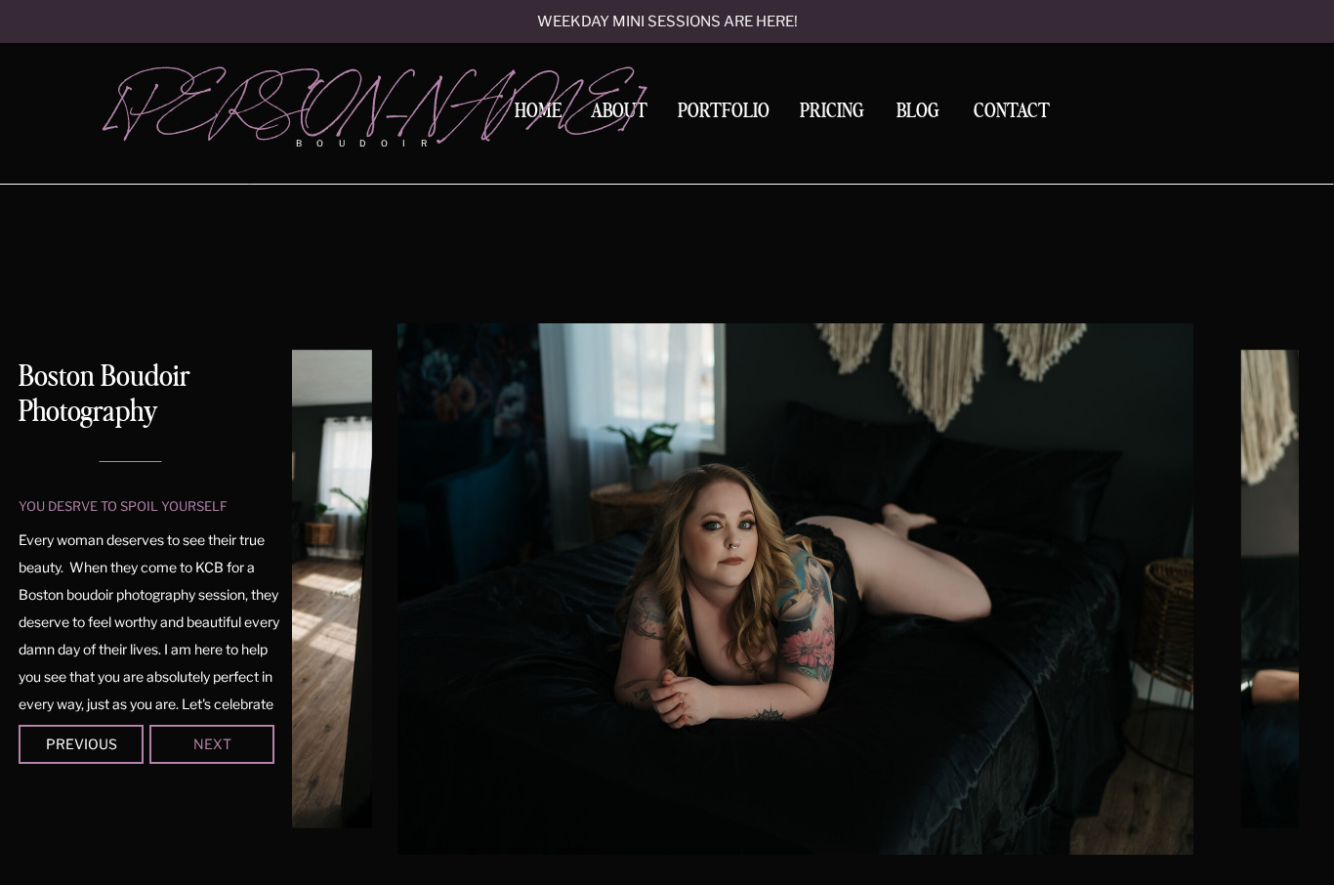
click at [197, 749] on div "Next" at bounding box center [211, 743] width 117 height 12
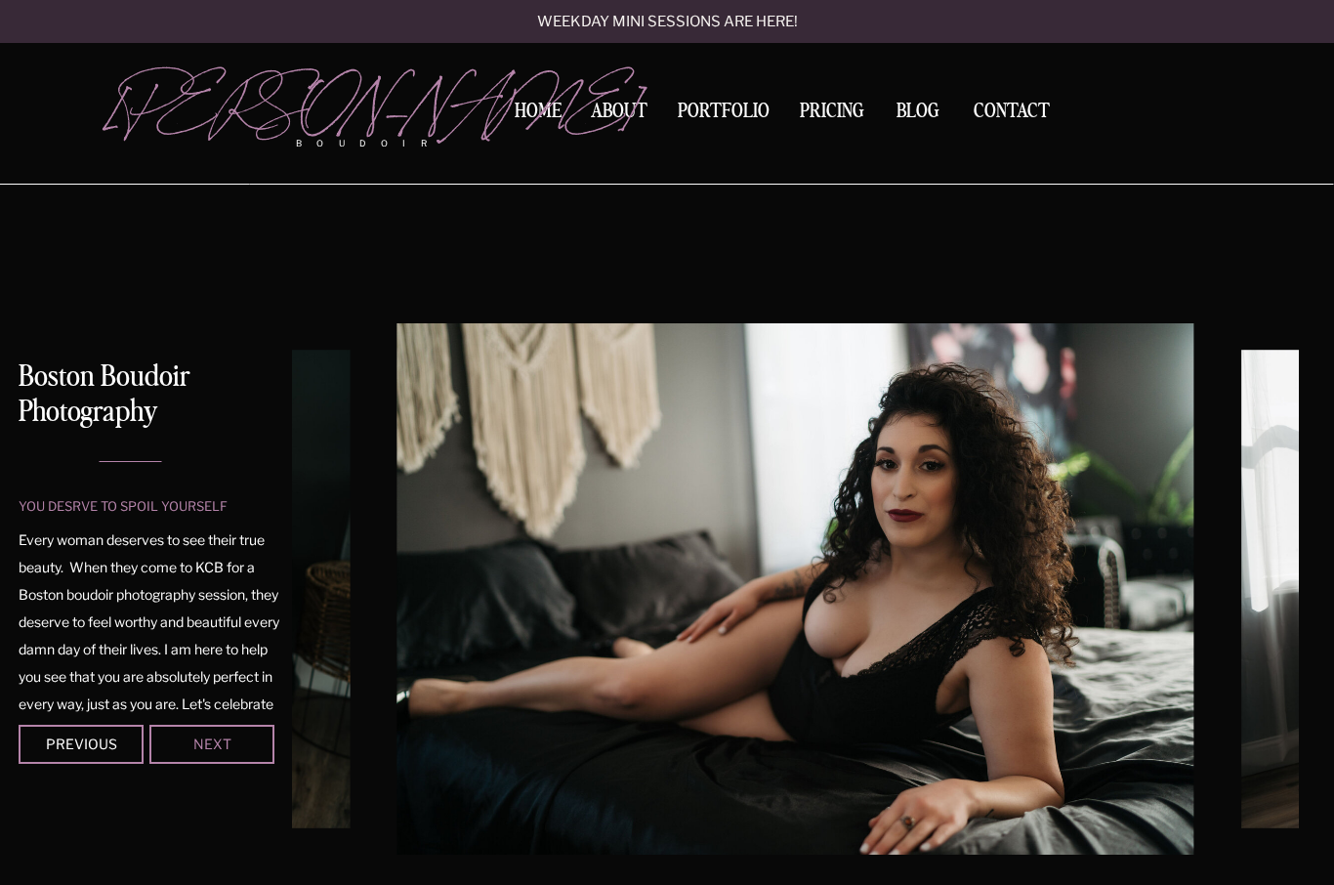
click at [197, 749] on div "Next" at bounding box center [211, 743] width 117 height 12
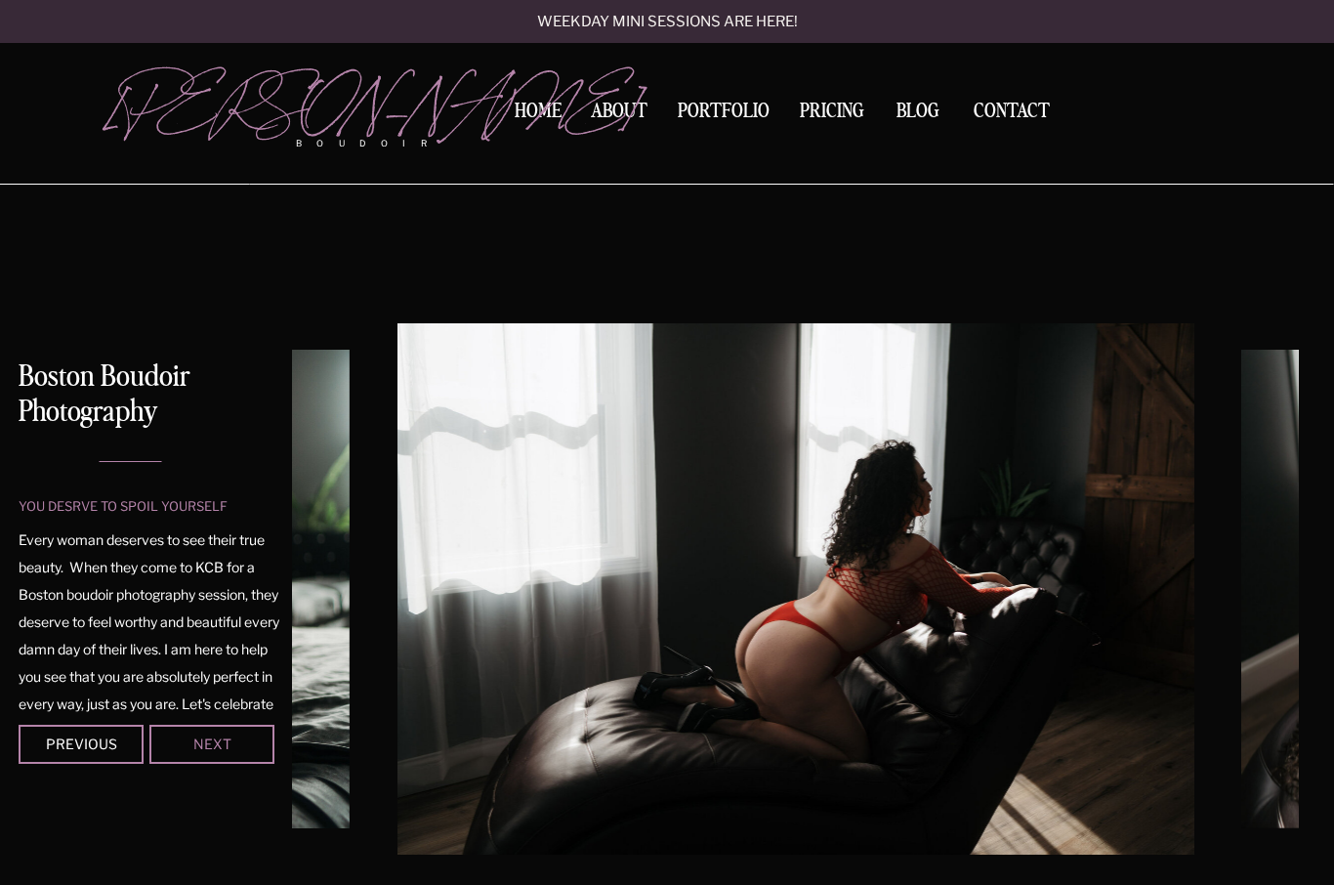
click at [196, 749] on div "Next" at bounding box center [211, 743] width 117 height 12
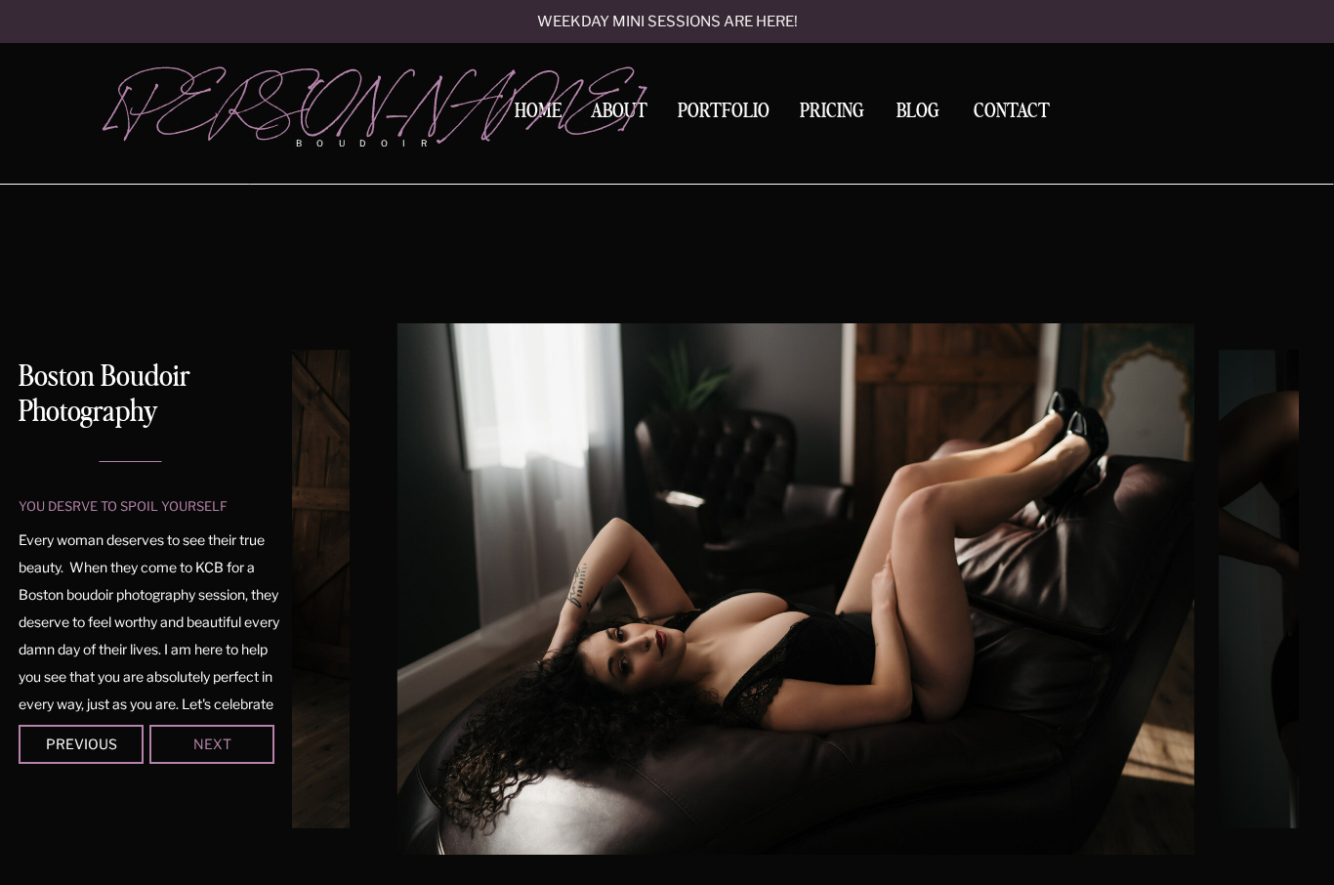
click at [196, 749] on div "Next" at bounding box center [211, 743] width 117 height 12
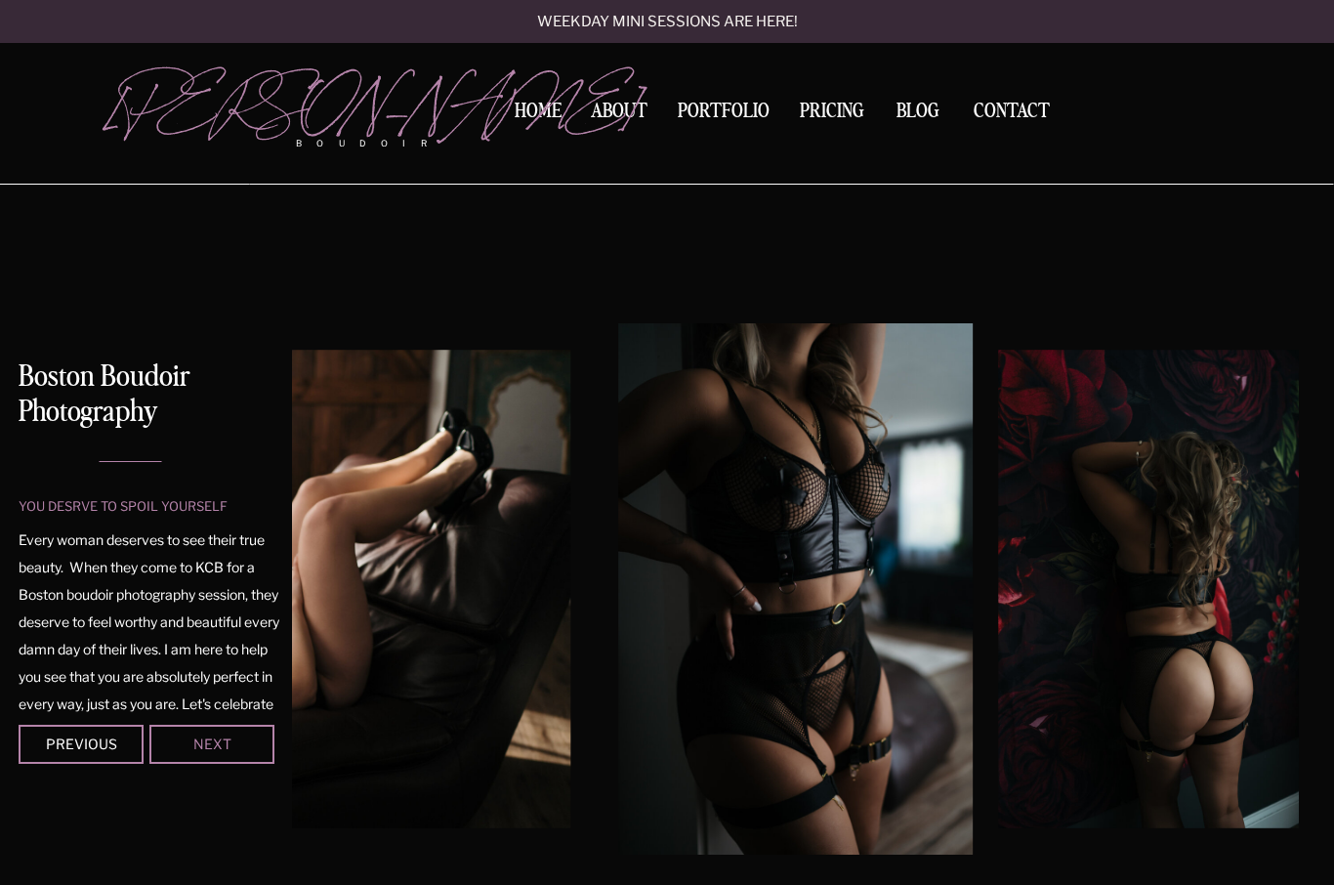
click at [197, 749] on div "Next" at bounding box center [211, 743] width 117 height 12
